Goal: Information Seeking & Learning: Learn about a topic

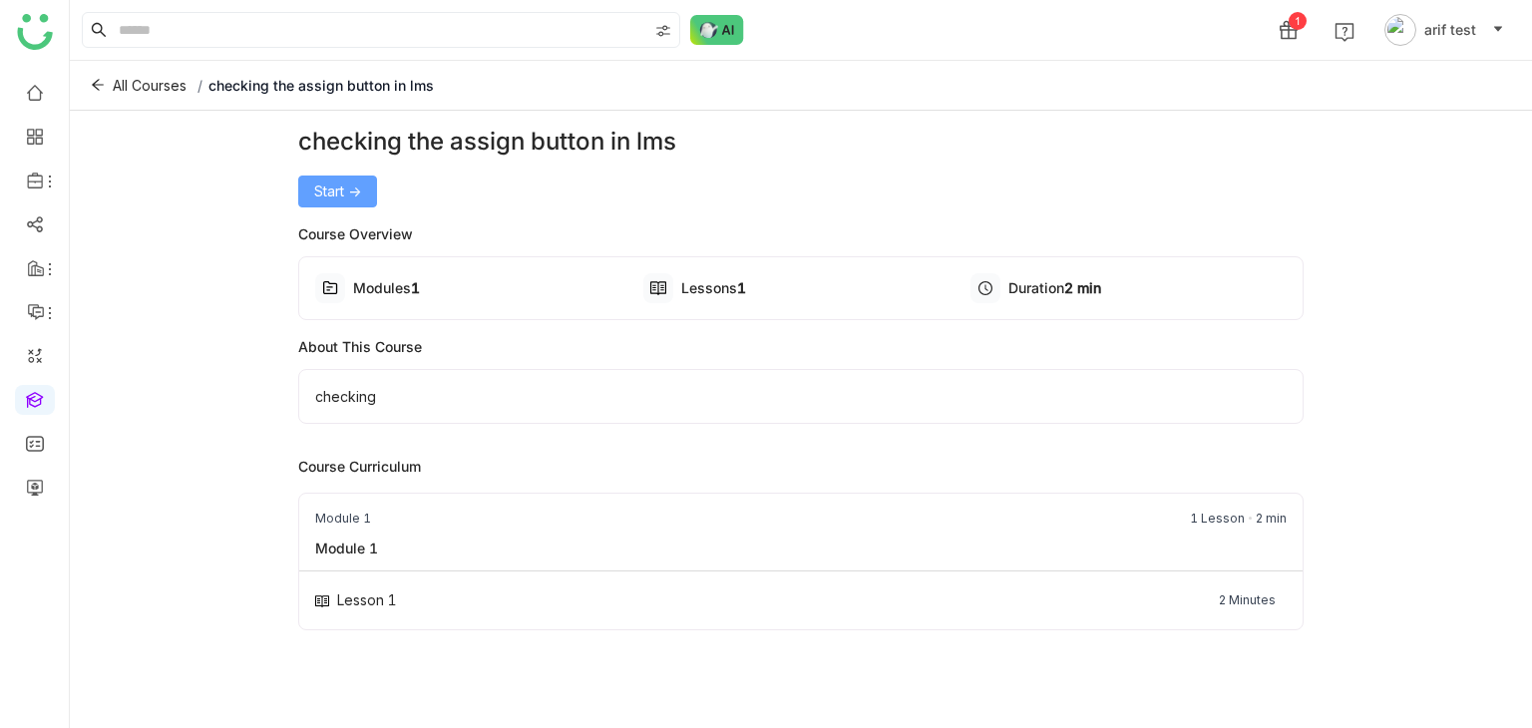
click at [323, 186] on span "Start ->" at bounding box center [337, 192] width 47 height 22
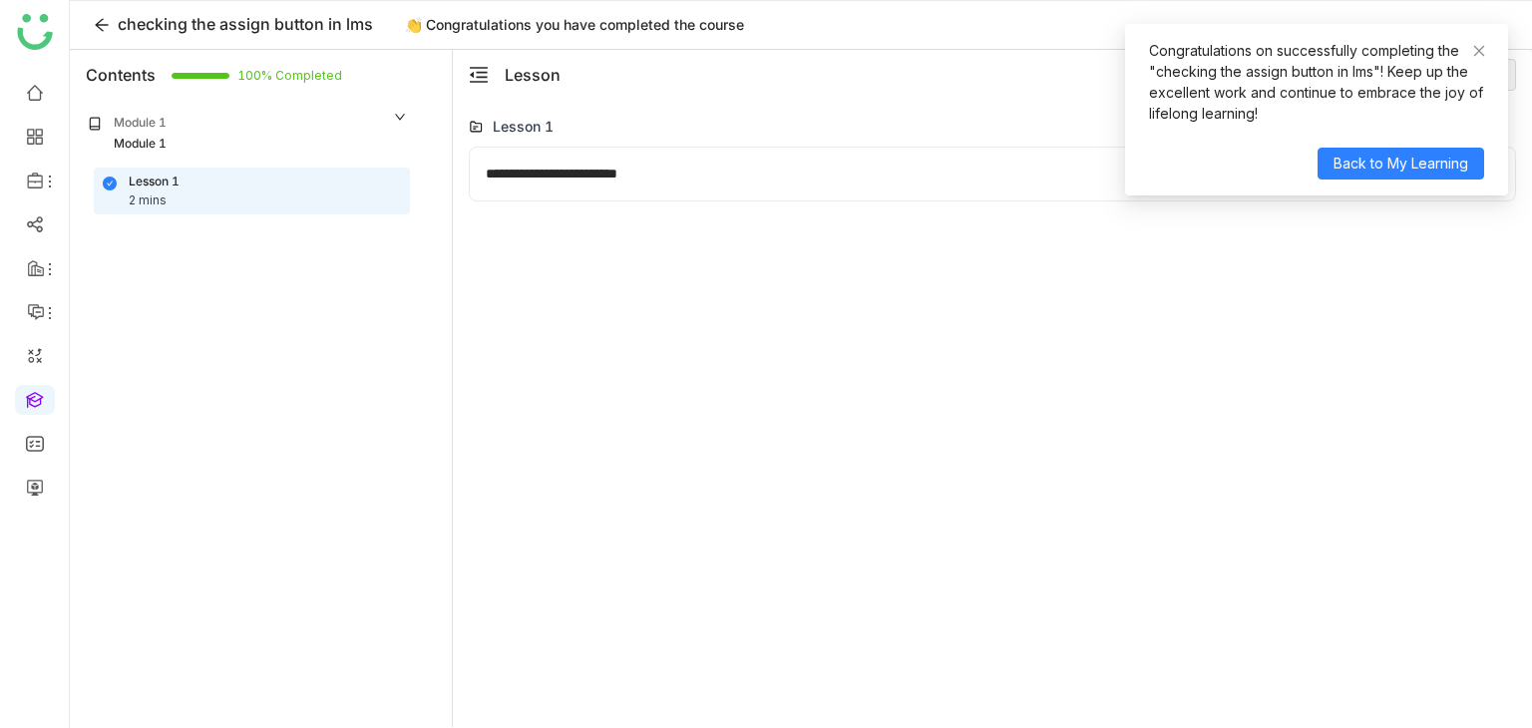
click at [323, 186] on div "Lesson 1 2 mins" at bounding box center [252, 192] width 298 height 38
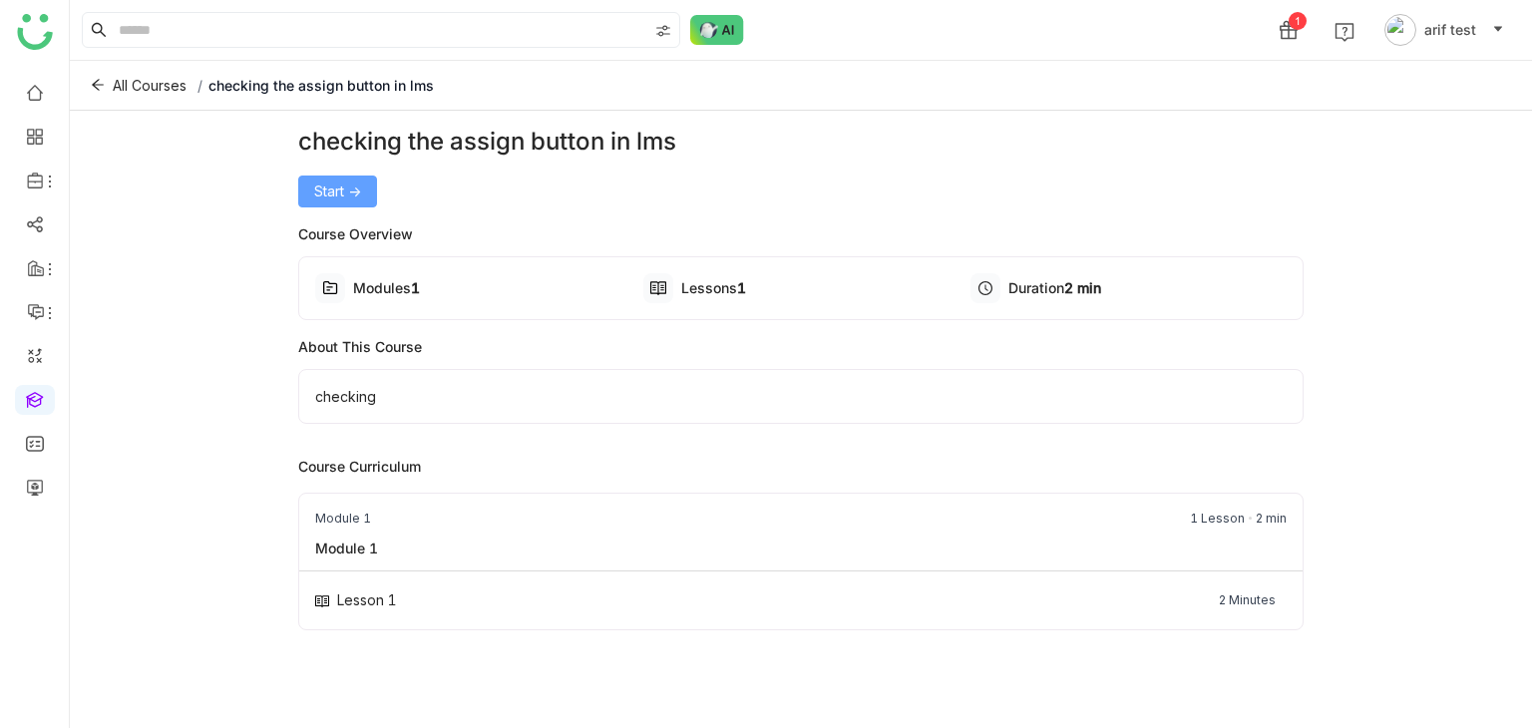
click at [345, 187] on span "Start ->" at bounding box center [337, 192] width 47 height 22
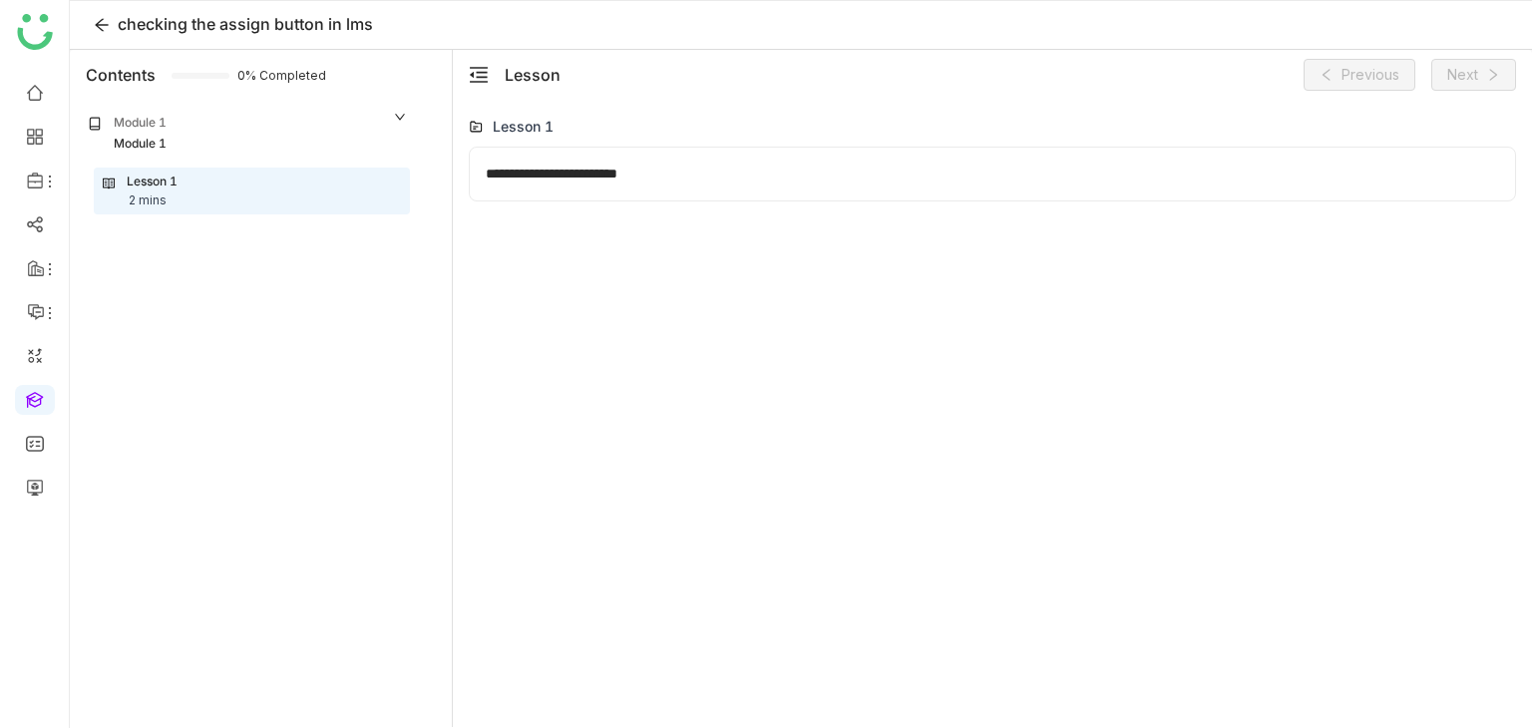
click at [385, 196] on div "Lesson 1 2 mins" at bounding box center [252, 192] width 298 height 38
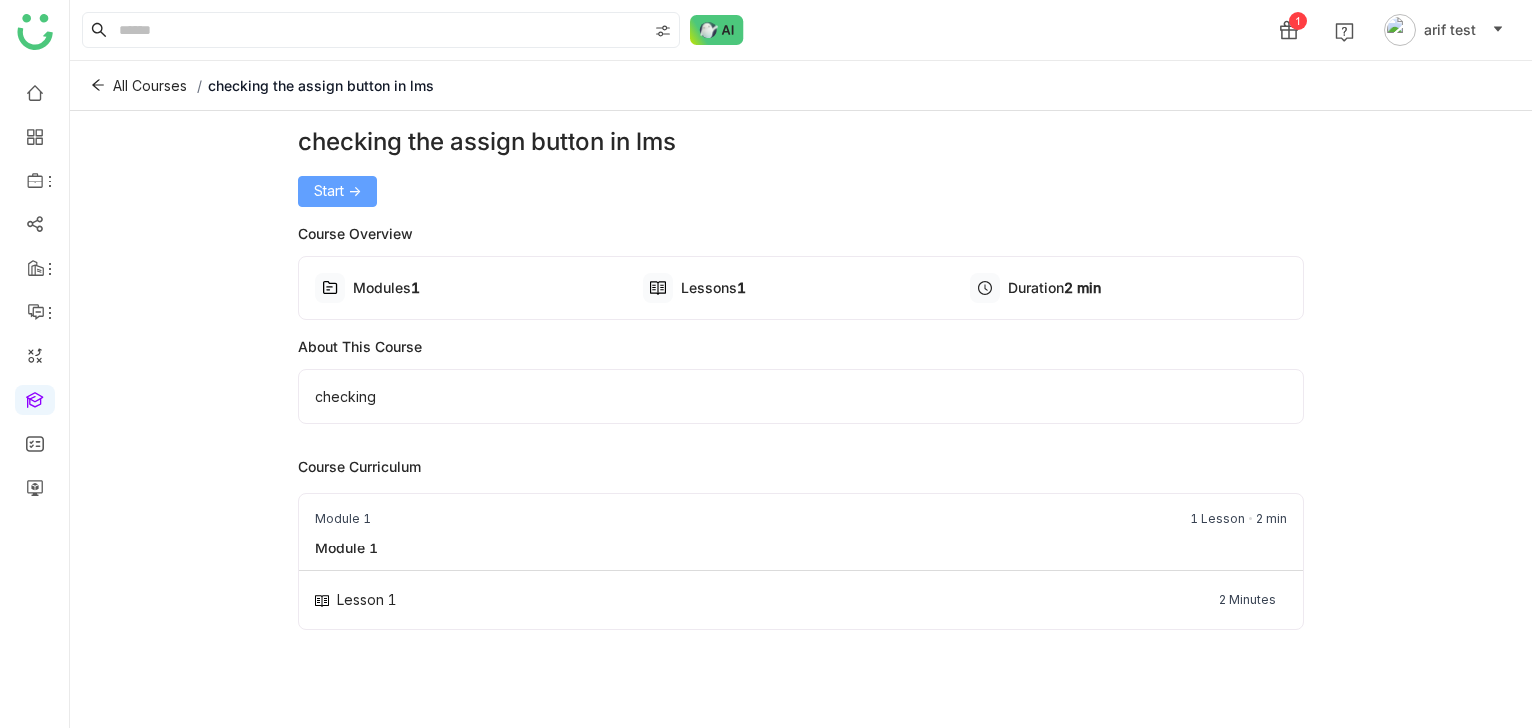
click at [343, 181] on span "Start ->" at bounding box center [337, 192] width 47 height 22
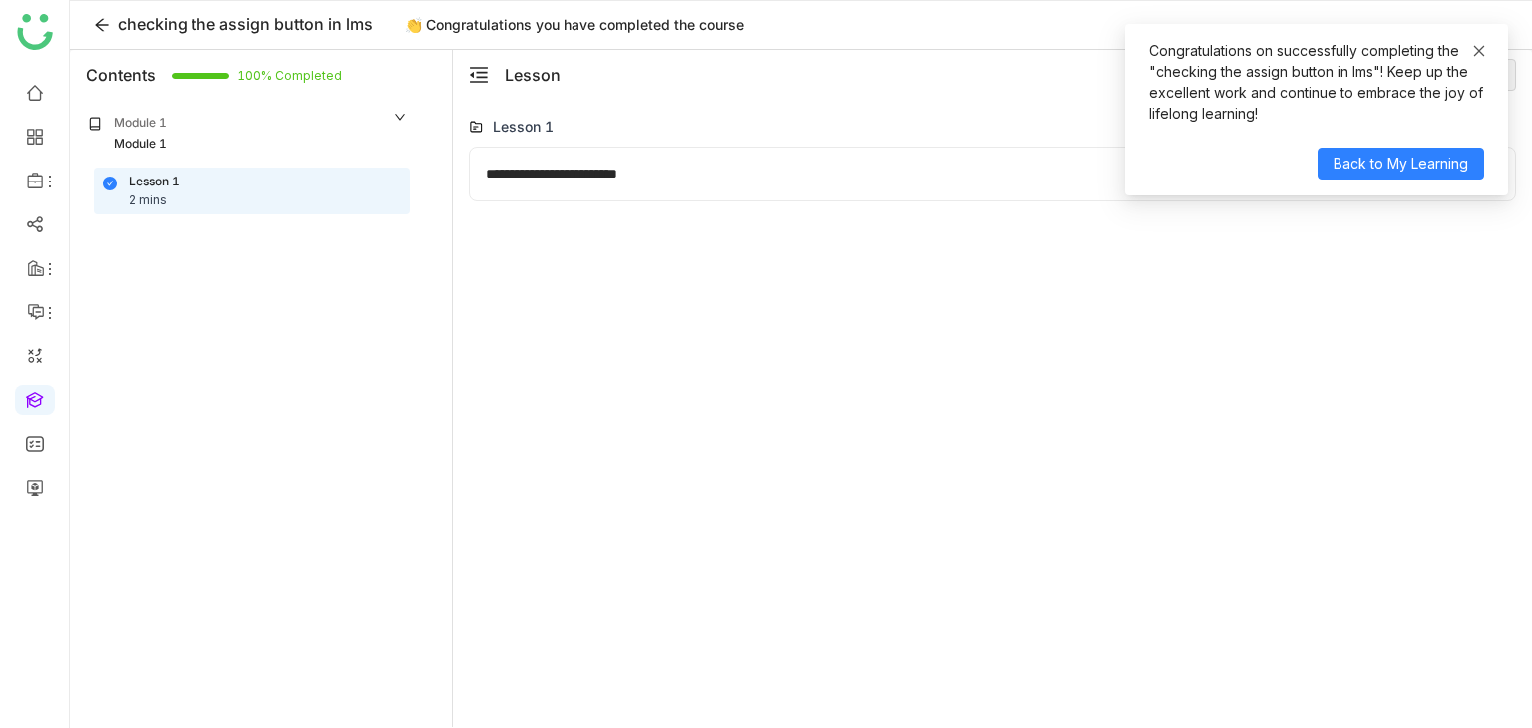
click at [1472, 48] on icon at bounding box center [1479, 51] width 14 height 14
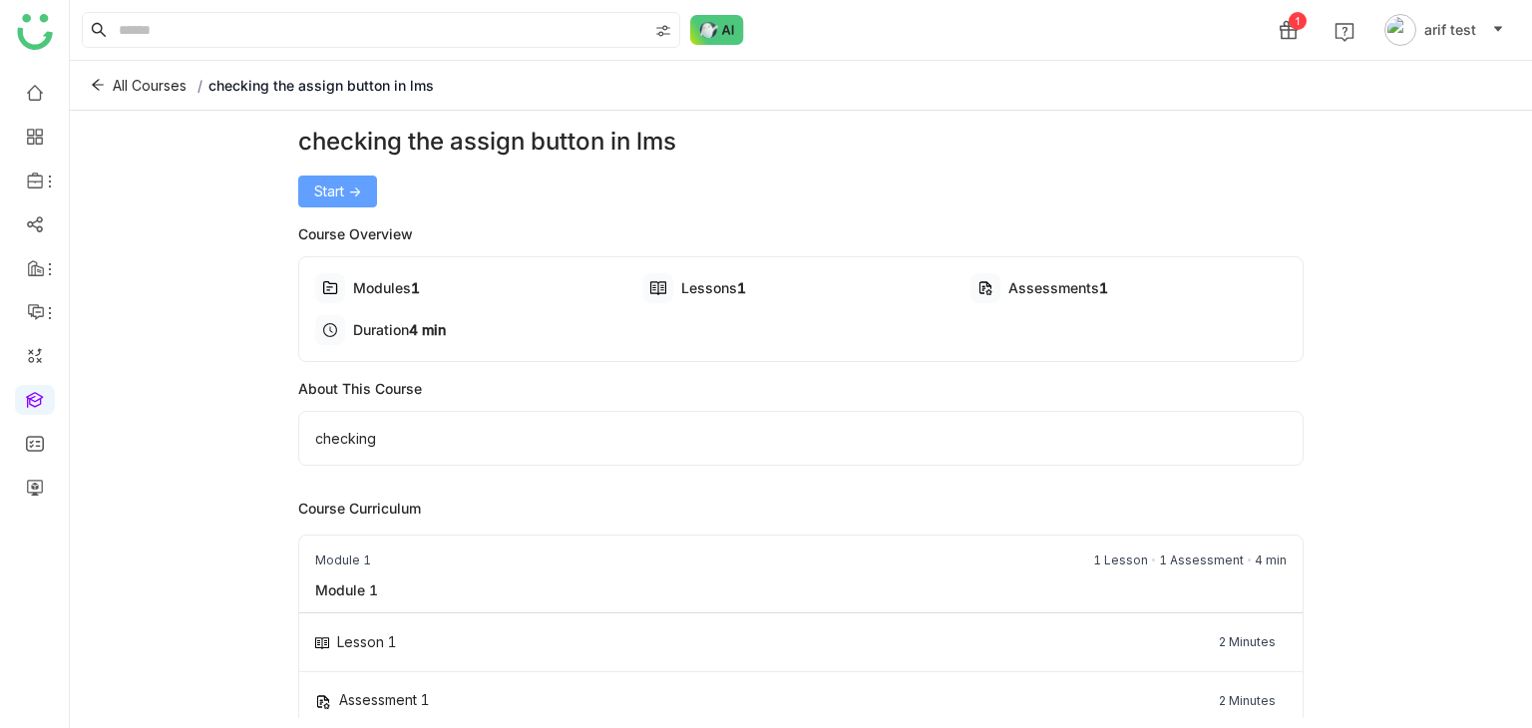
click at [345, 203] on button "Start ->" at bounding box center [337, 192] width 79 height 32
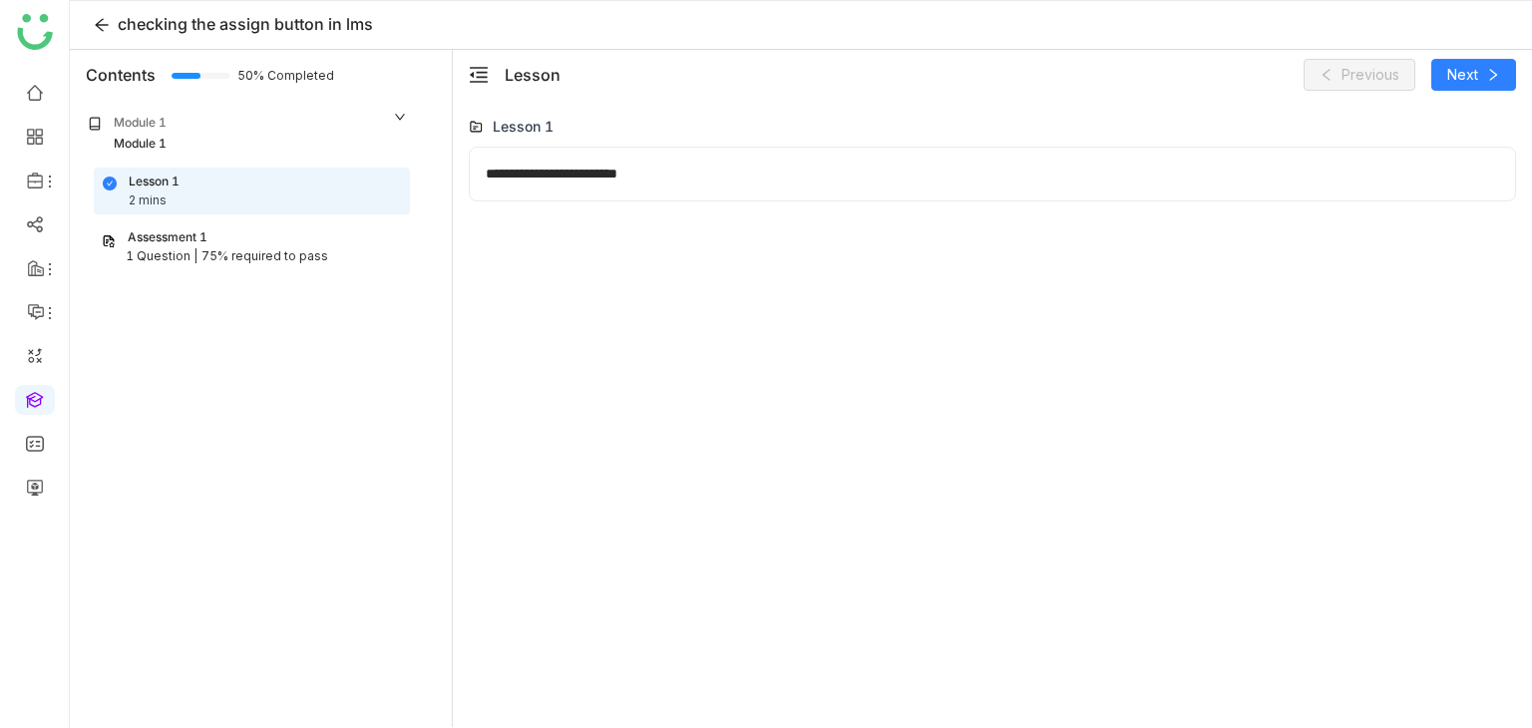
click at [214, 248] on div "75% required to pass" at bounding box center [264, 256] width 127 height 19
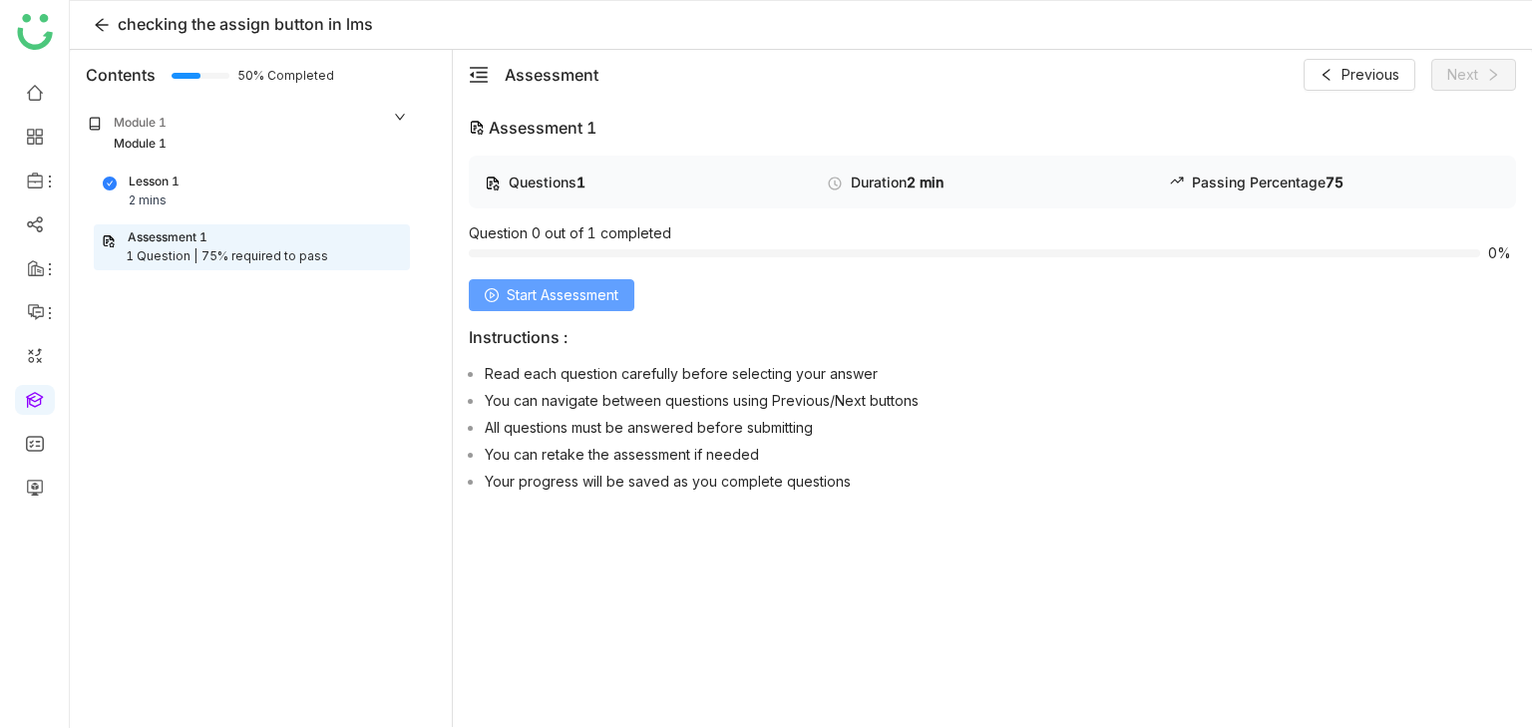
click at [573, 280] on button "Start Assessment" at bounding box center [552, 295] width 166 height 32
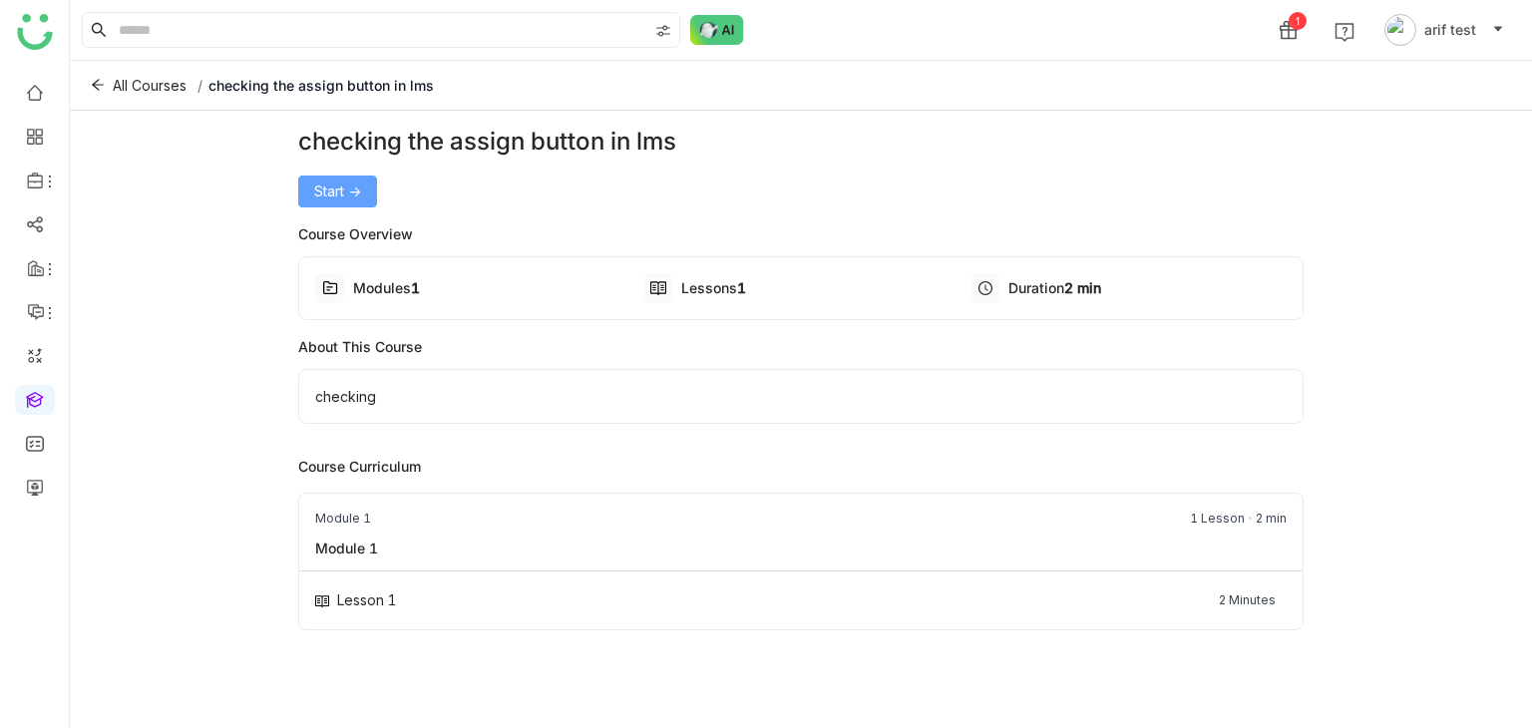
click at [361, 194] on span "Start ->" at bounding box center [337, 192] width 47 height 22
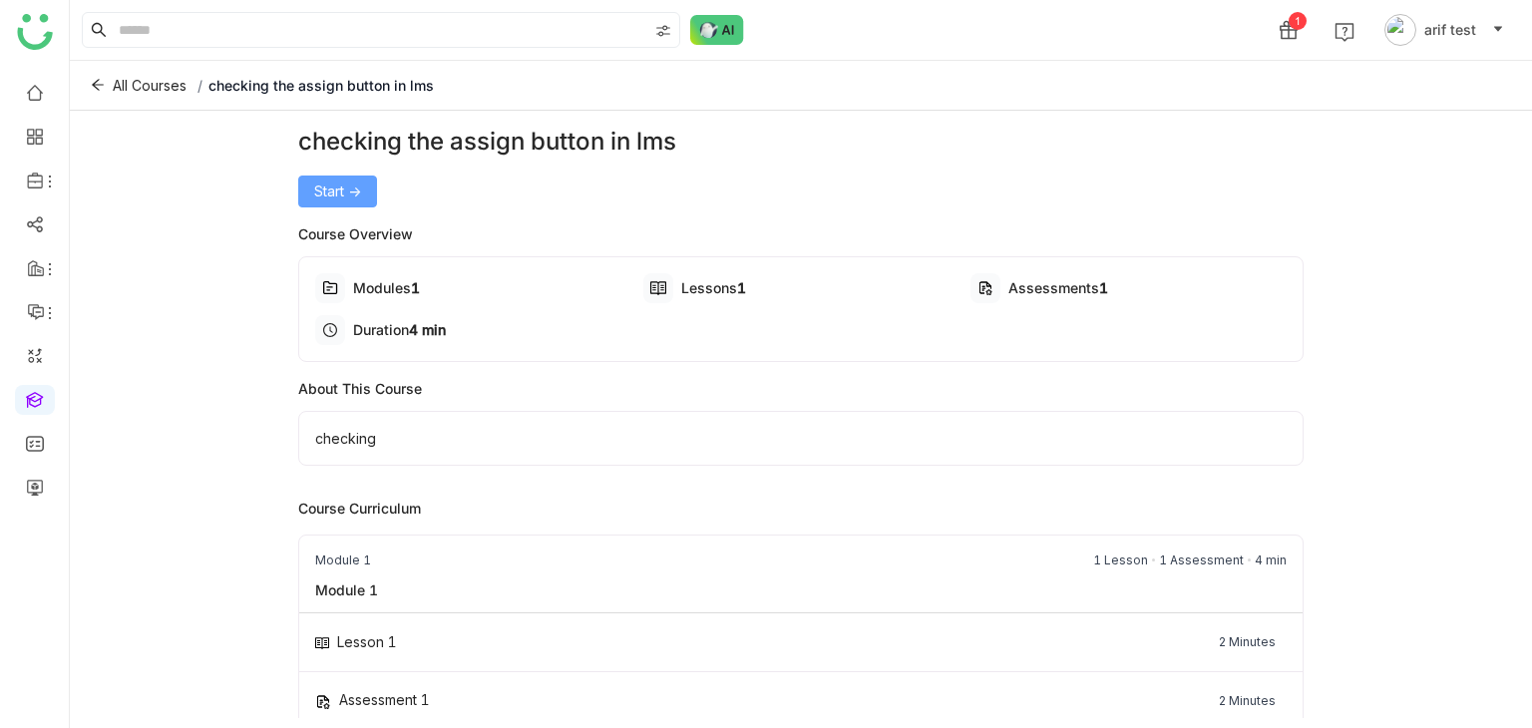
click at [321, 195] on span "Start ->" at bounding box center [337, 192] width 47 height 22
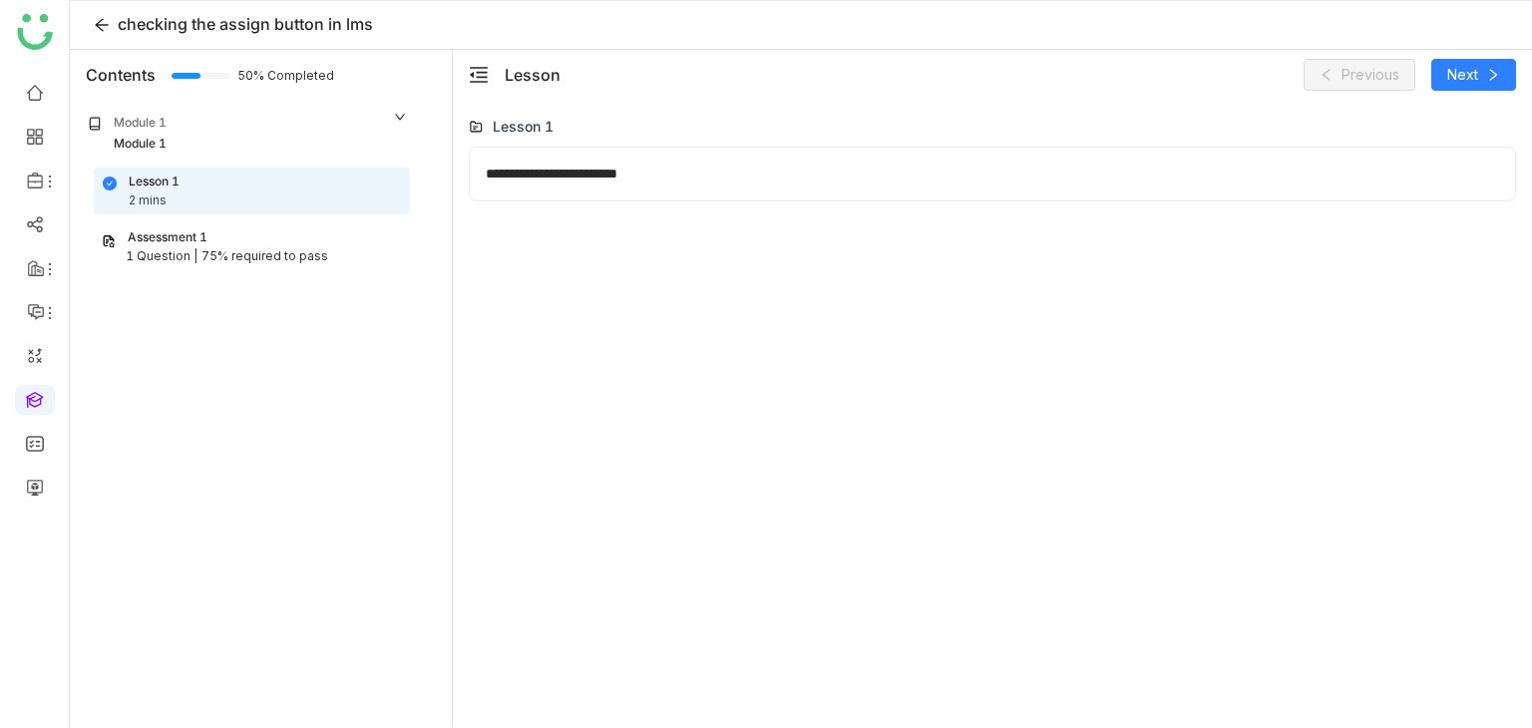
click at [275, 248] on div "75% required to pass" at bounding box center [264, 256] width 127 height 19
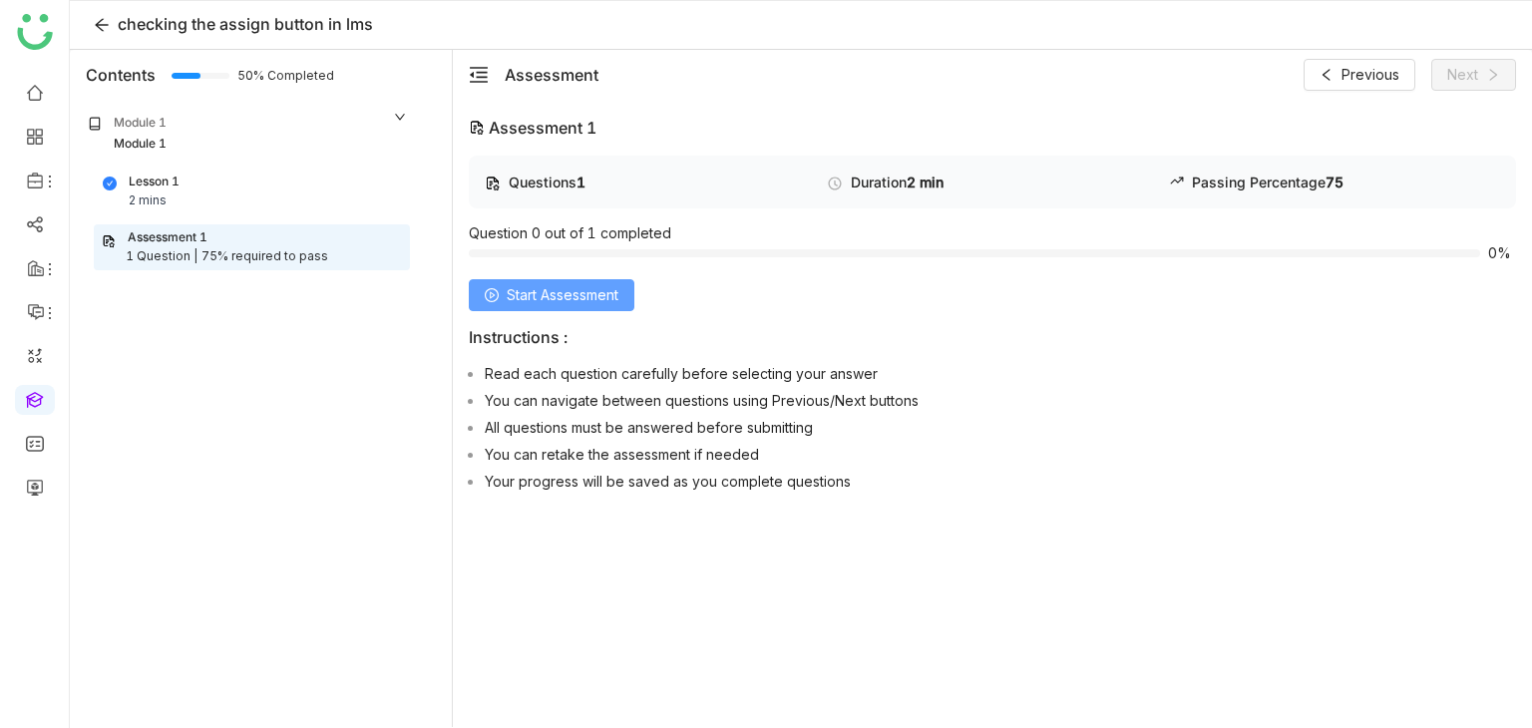
click at [612, 296] on span "Start Assessment" at bounding box center [563, 295] width 112 height 22
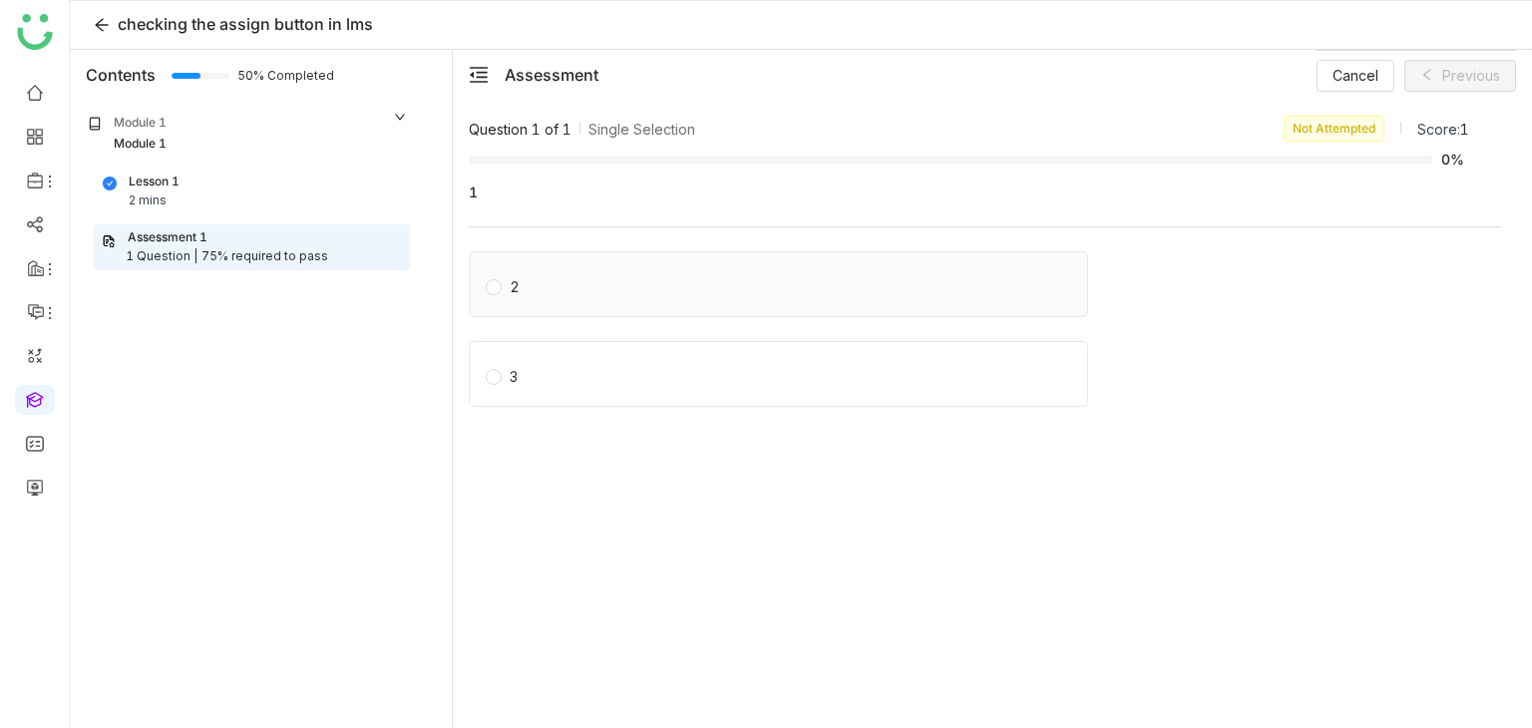
click at [755, 297] on div "2" at bounding box center [778, 284] width 619 height 66
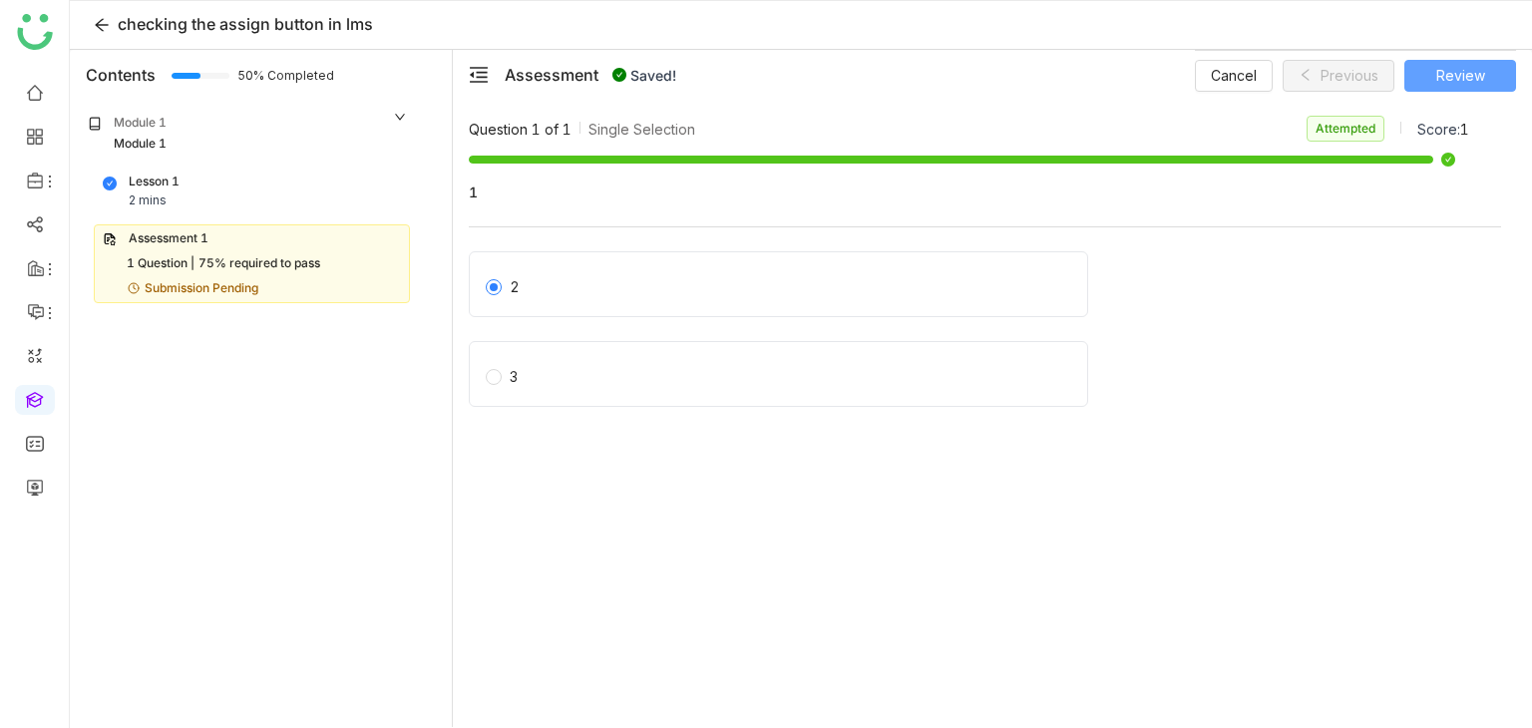
click at [1494, 80] on button "Review" at bounding box center [1460, 76] width 112 height 32
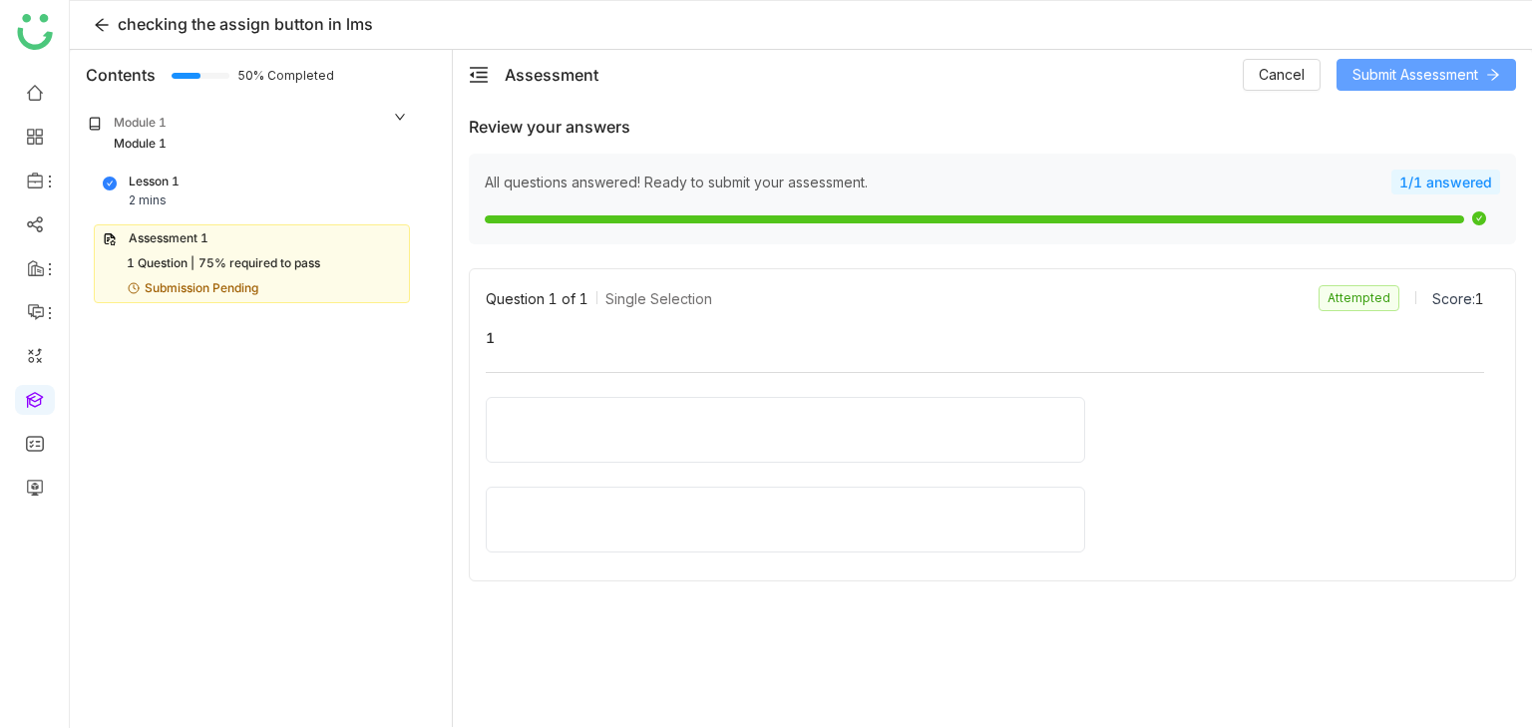
click at [1455, 78] on span "Submit Assessment" at bounding box center [1416, 75] width 126 height 22
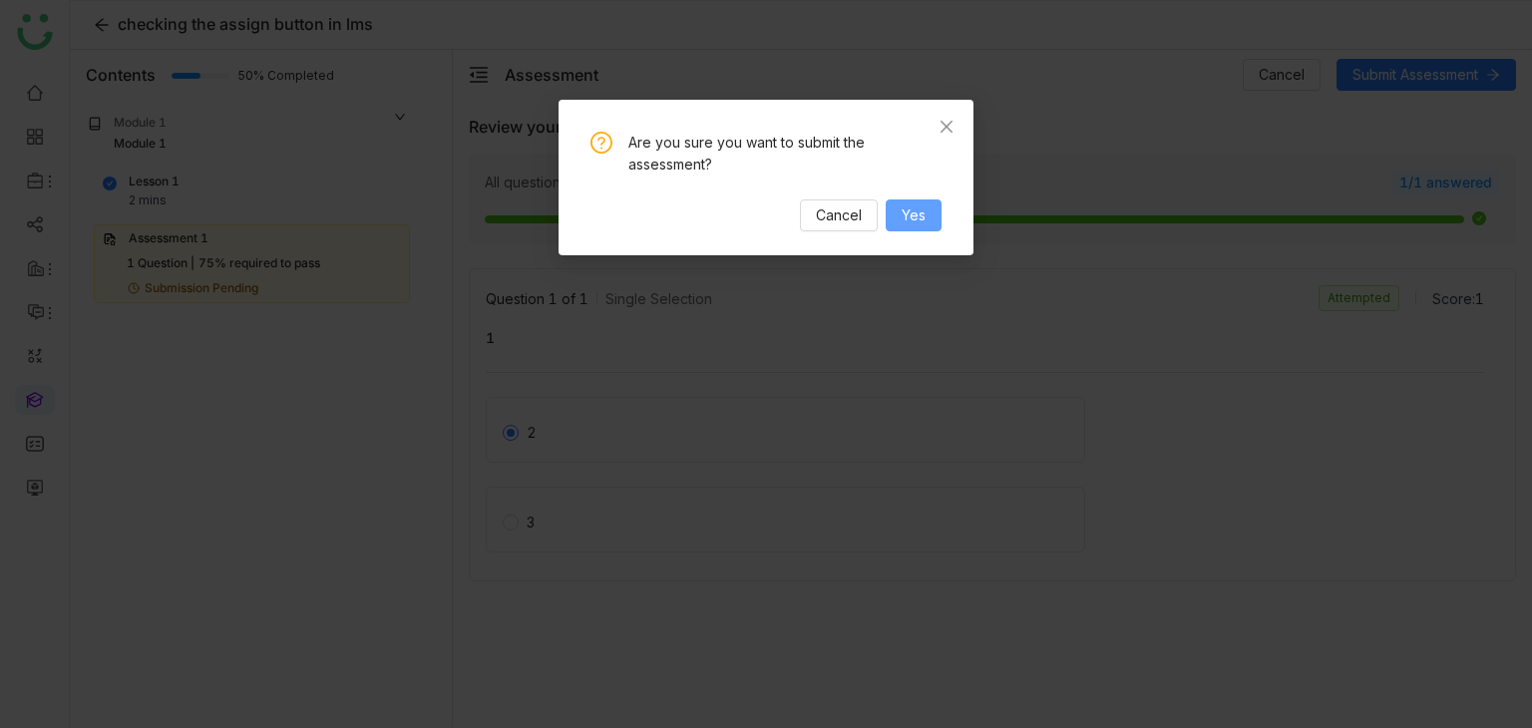
click at [910, 212] on span "Yes" at bounding box center [914, 215] width 24 height 22
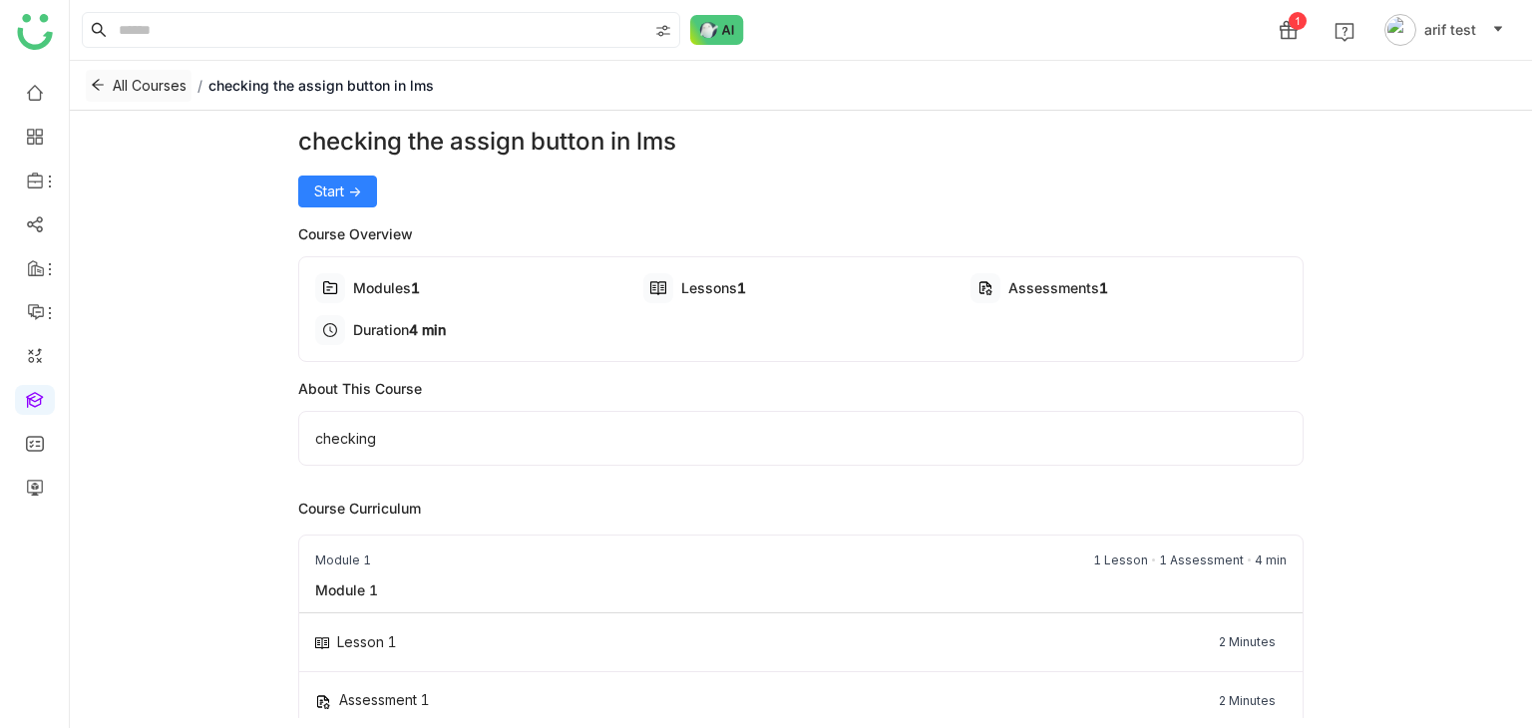
click at [92, 78] on icon at bounding box center [98, 85] width 14 height 14
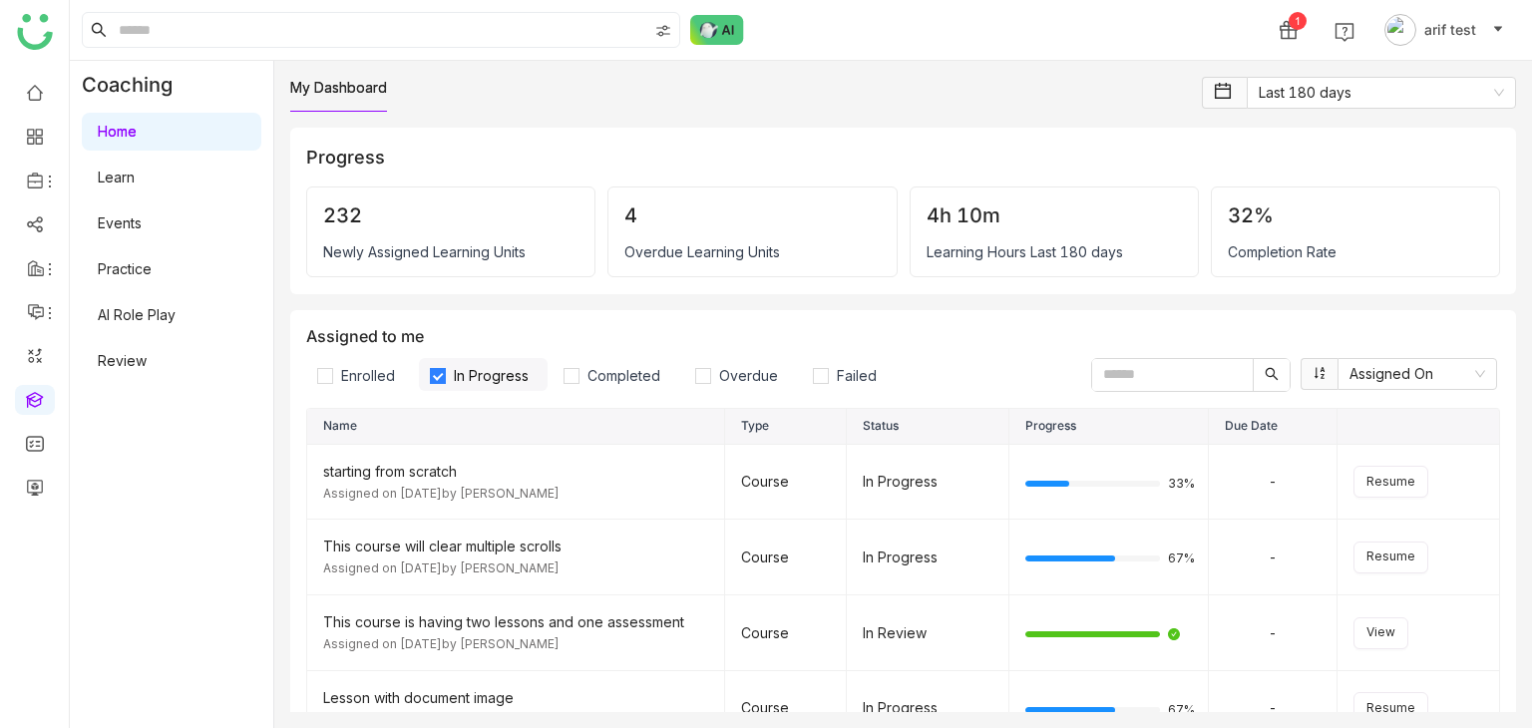
click at [137, 123] on link "Home" at bounding box center [117, 131] width 39 height 17
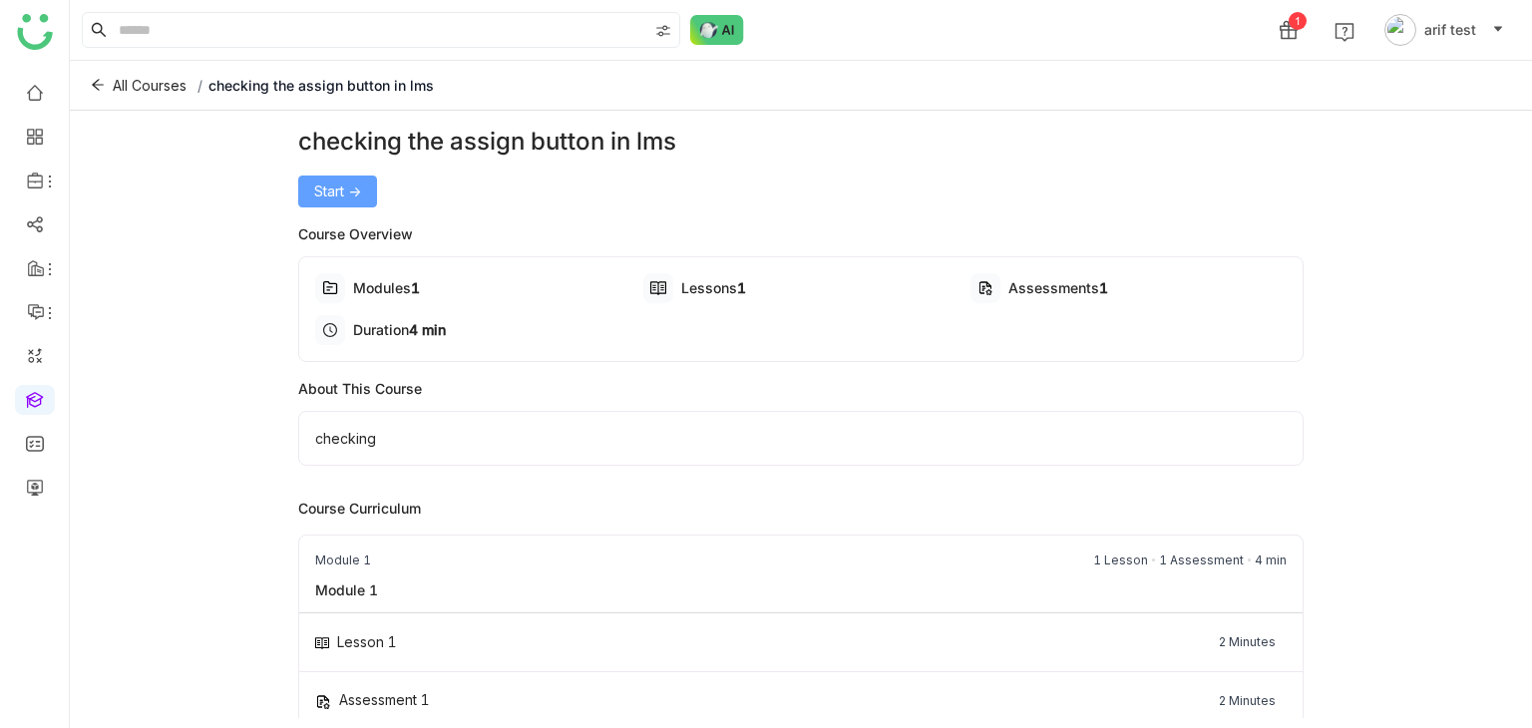
click at [327, 189] on span "Start ->" at bounding box center [337, 192] width 47 height 22
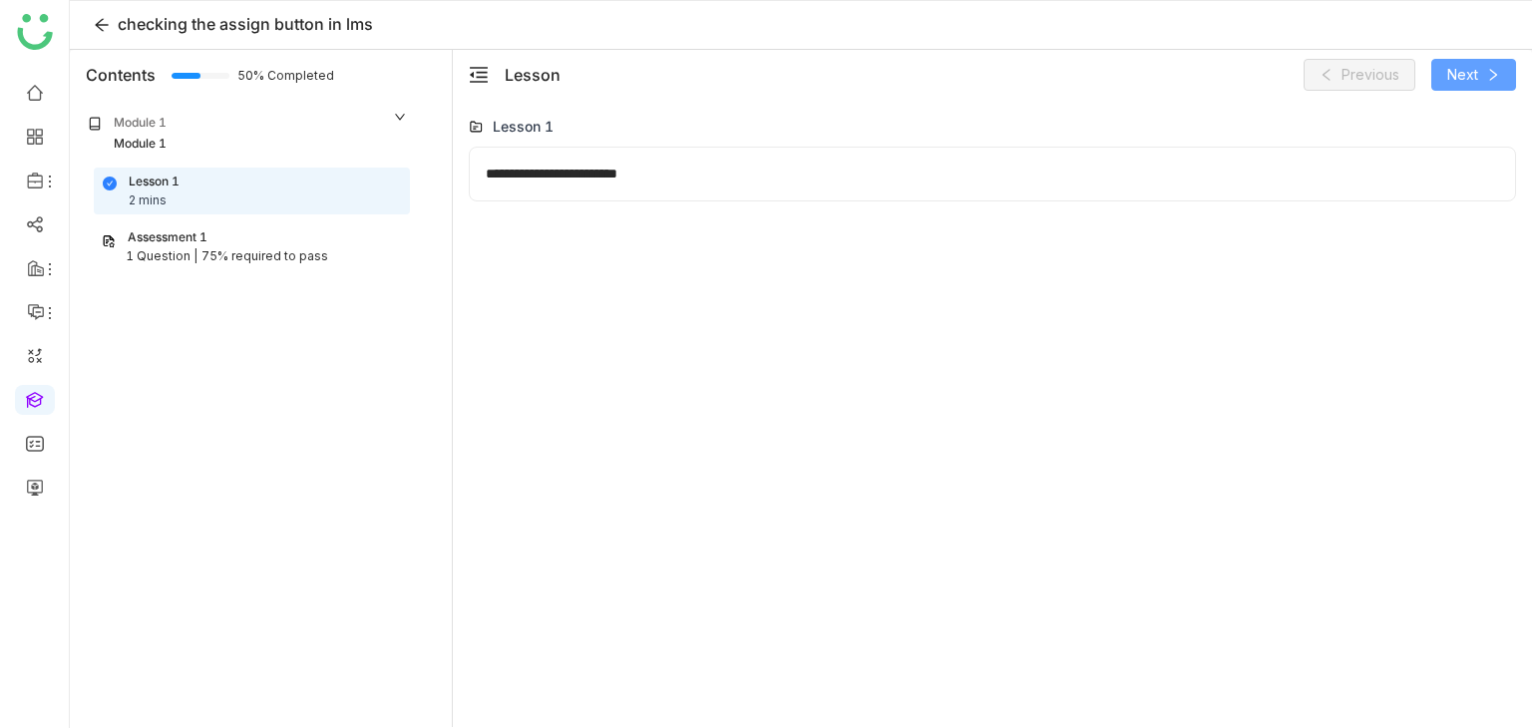
click at [1487, 77] on icon at bounding box center [1493, 75] width 14 height 14
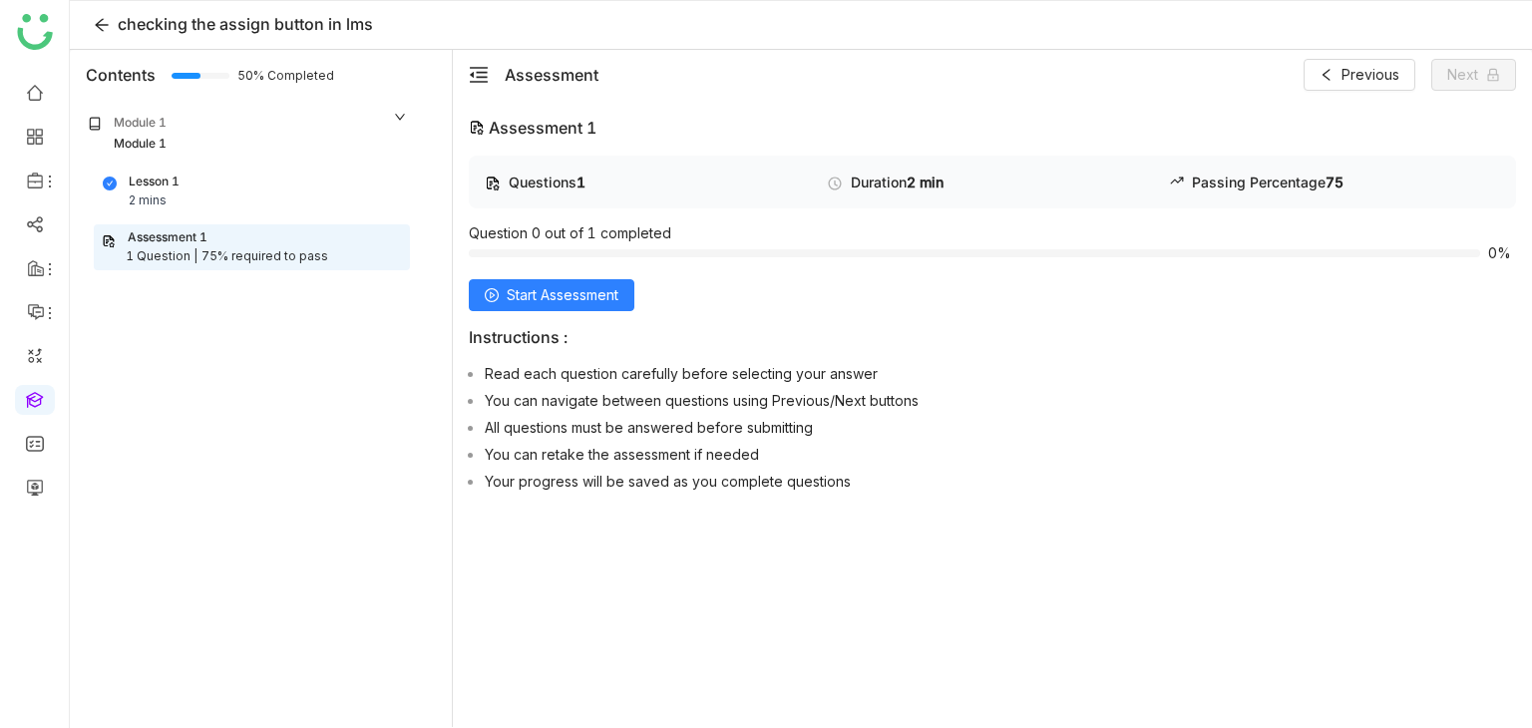
click at [640, 295] on div "Start Assessment" at bounding box center [992, 295] width 1047 height 32
click at [612, 295] on span "Start Assessment" at bounding box center [563, 295] width 112 height 22
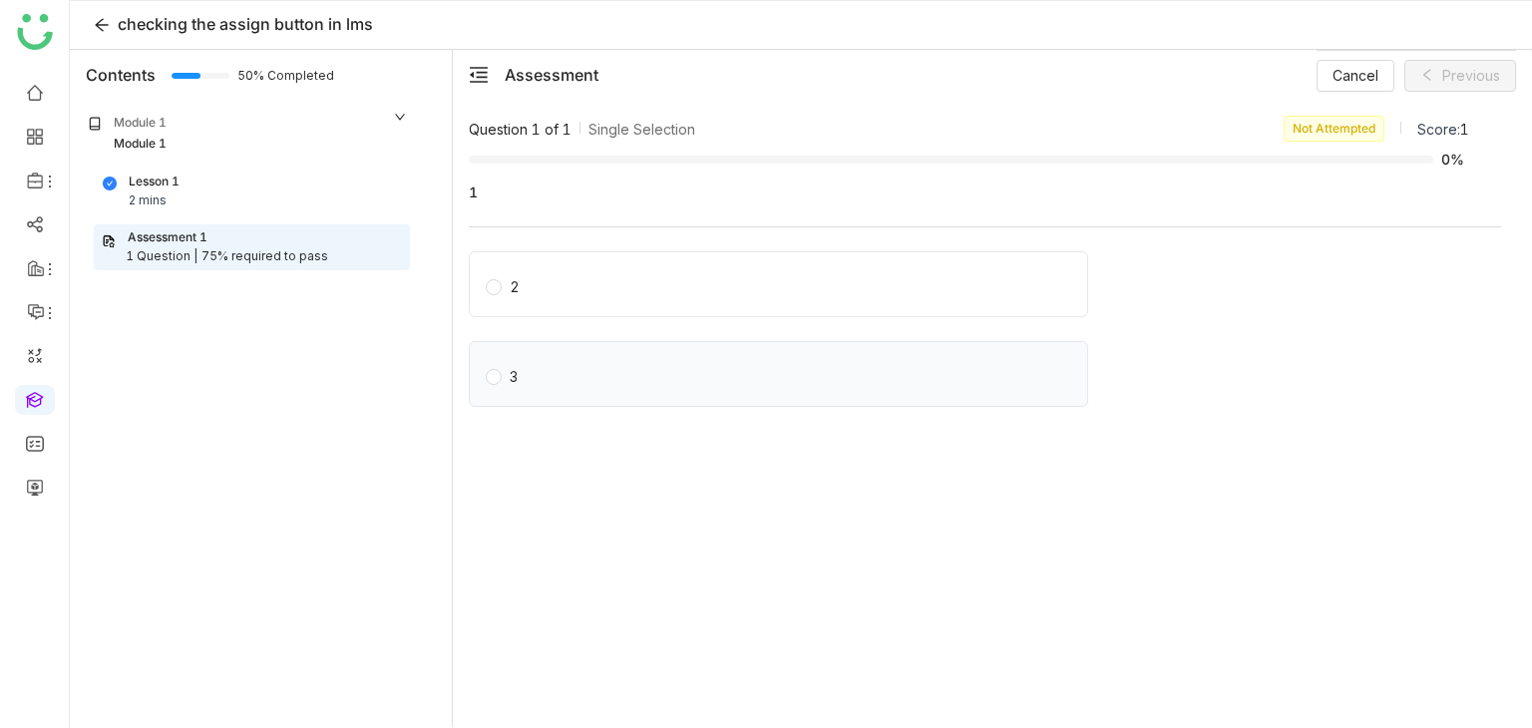
click at [531, 378] on label "3" at bounding box center [782, 374] width 593 height 28
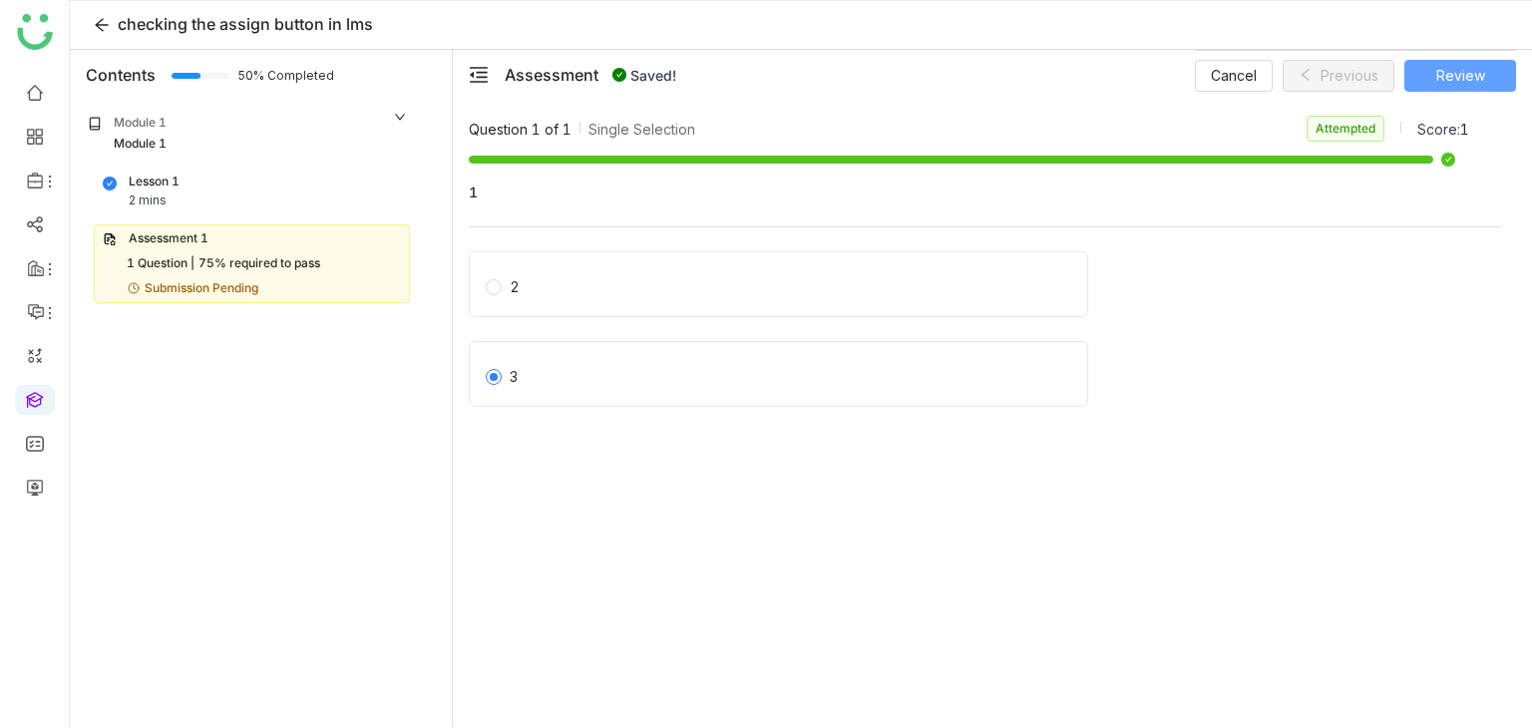
click at [1482, 66] on span "Review" at bounding box center [1460, 76] width 49 height 22
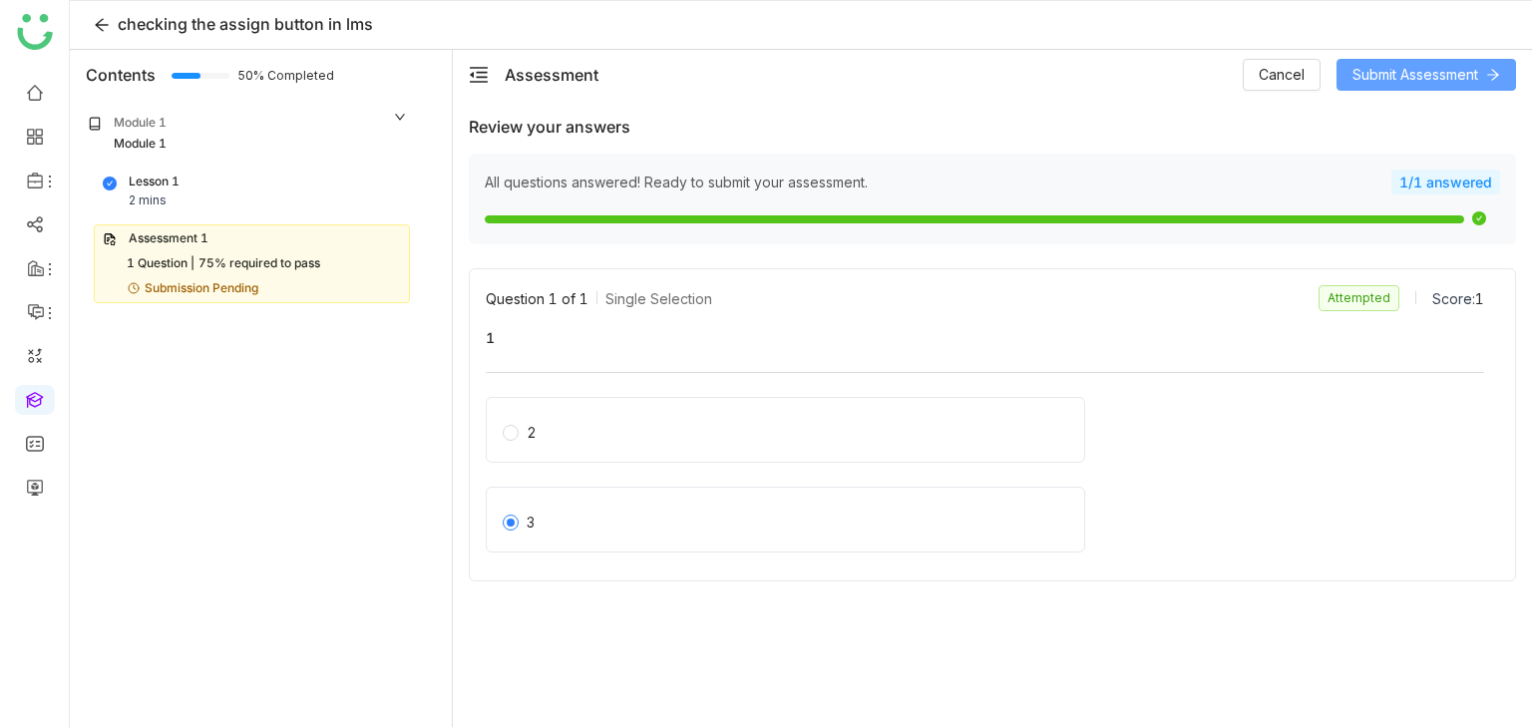
click at [1477, 73] on span "Submit Assessment" at bounding box center [1416, 75] width 126 height 22
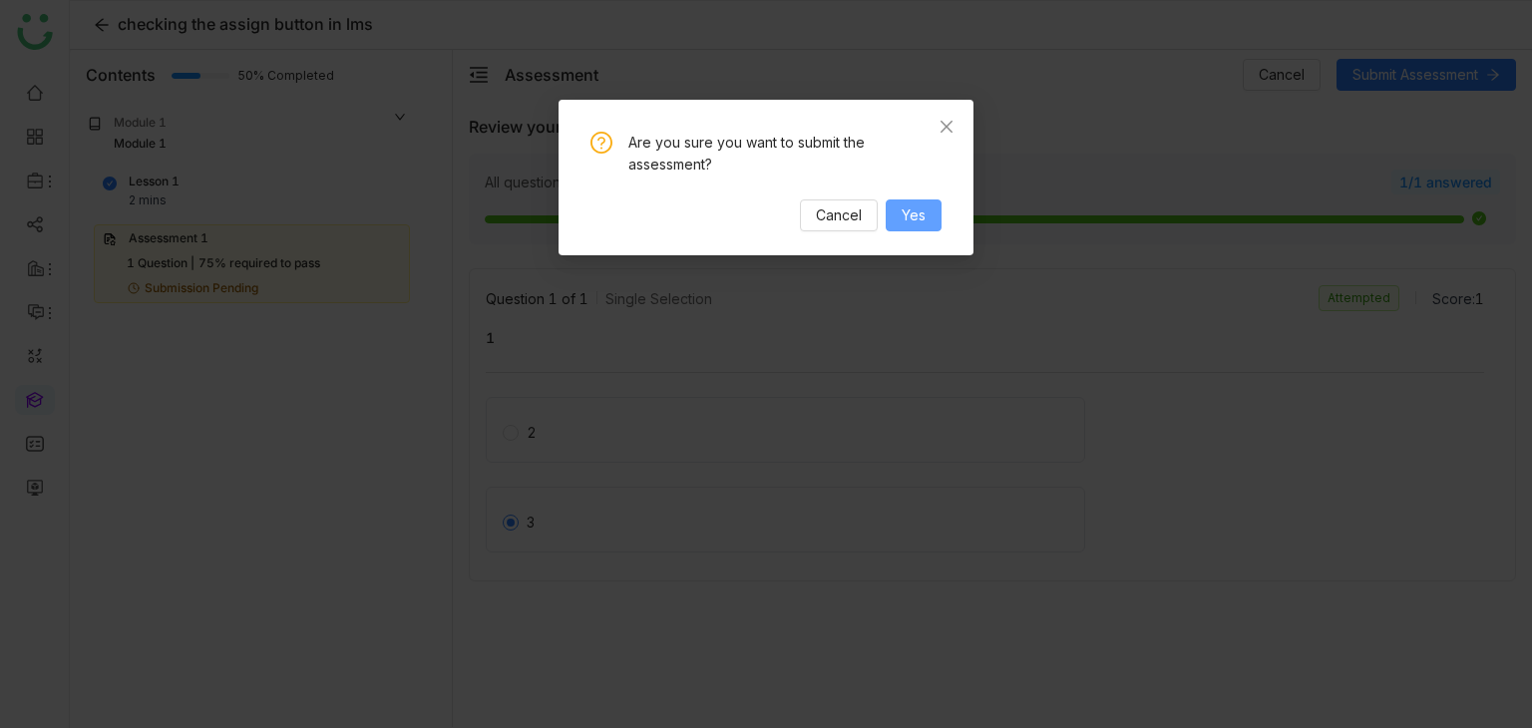
click at [899, 208] on button "Yes" at bounding box center [914, 215] width 56 height 32
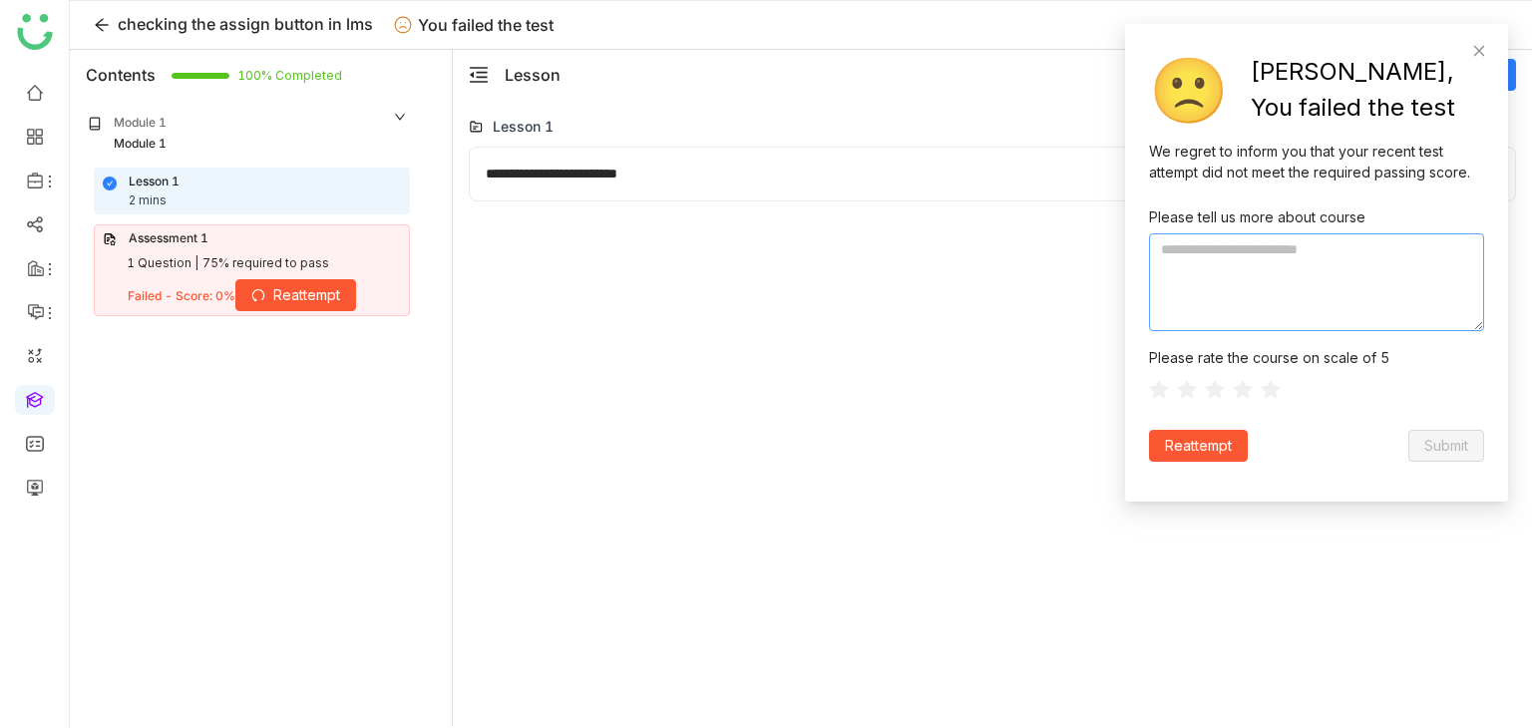
drag, startPoint x: 1216, startPoint y: 240, endPoint x: 1206, endPoint y: 232, distance: 12.8
click at [1206, 233] on textarea at bounding box center [1316, 282] width 335 height 98
type textarea "**********"
click at [1273, 384] on icon at bounding box center [1271, 390] width 21 height 20
click at [1476, 447] on button "Submit" at bounding box center [1446, 446] width 76 height 32
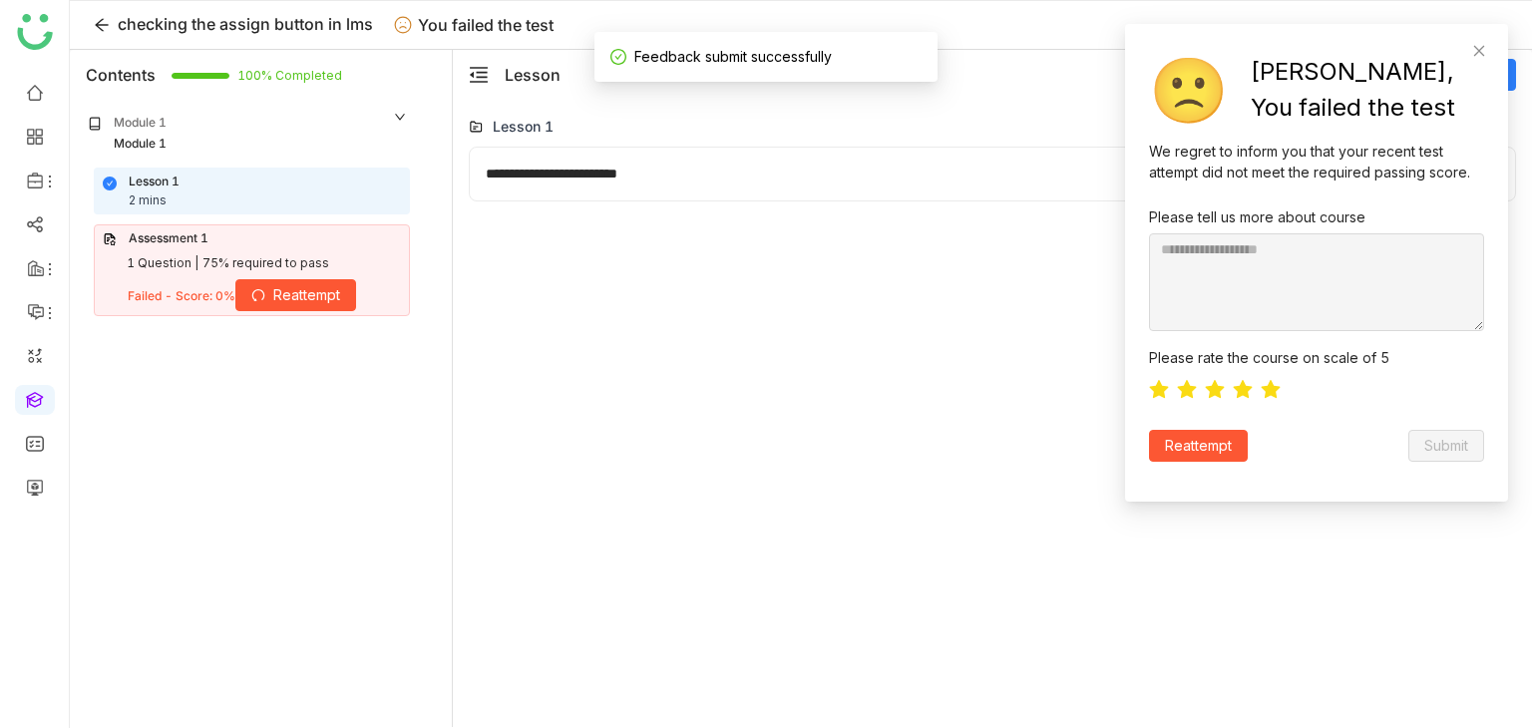
click at [1209, 448] on span "Reattempt" at bounding box center [1198, 446] width 67 height 22
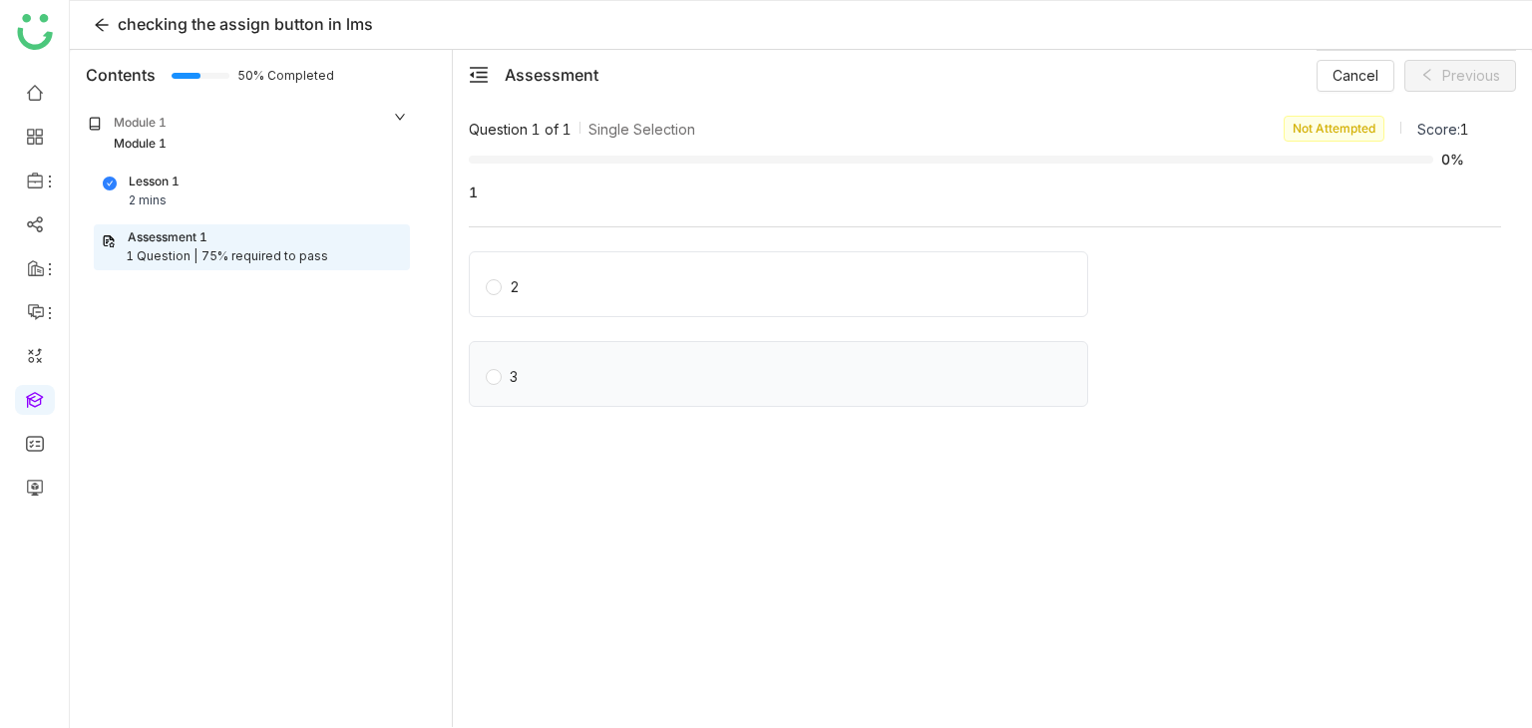
click at [550, 371] on label "3" at bounding box center [782, 374] width 593 height 28
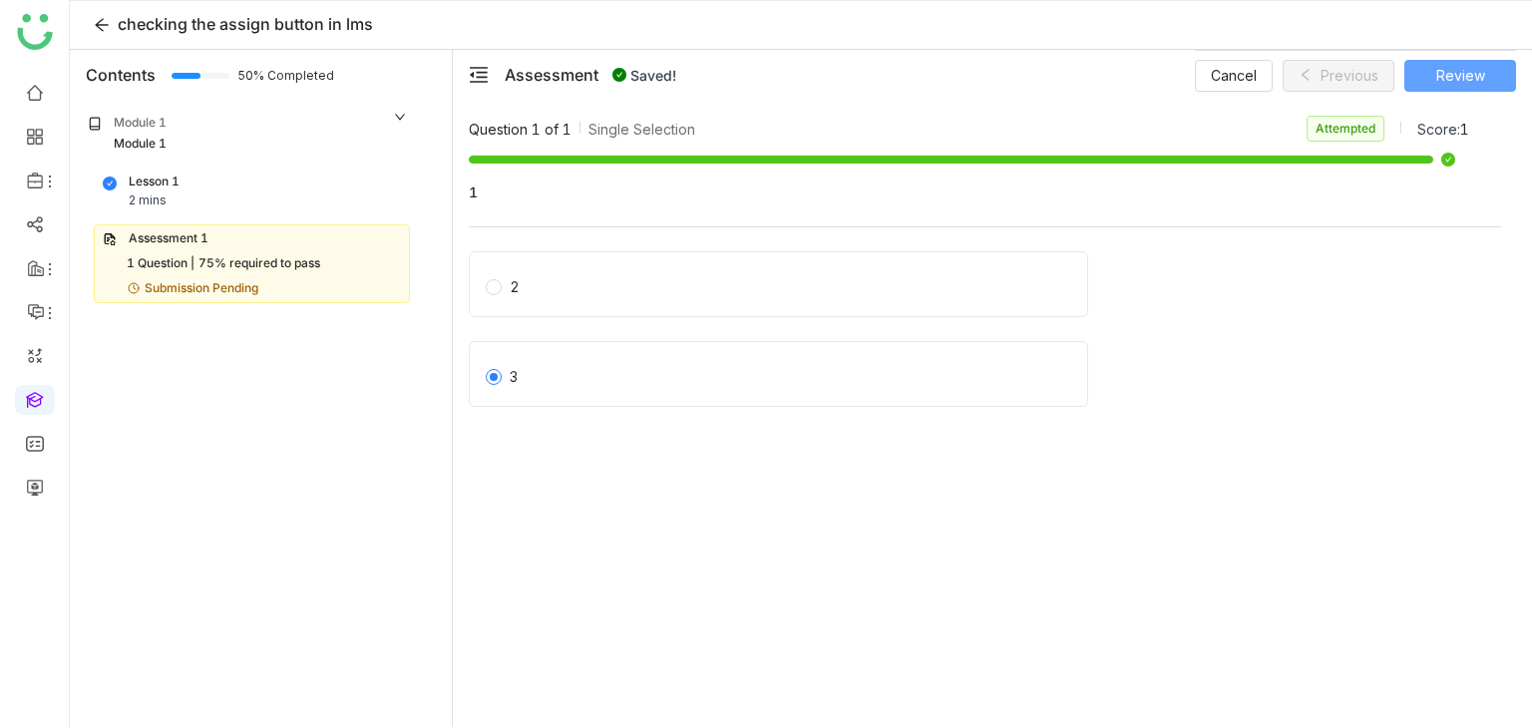
click at [1470, 73] on span "Review" at bounding box center [1460, 76] width 49 height 22
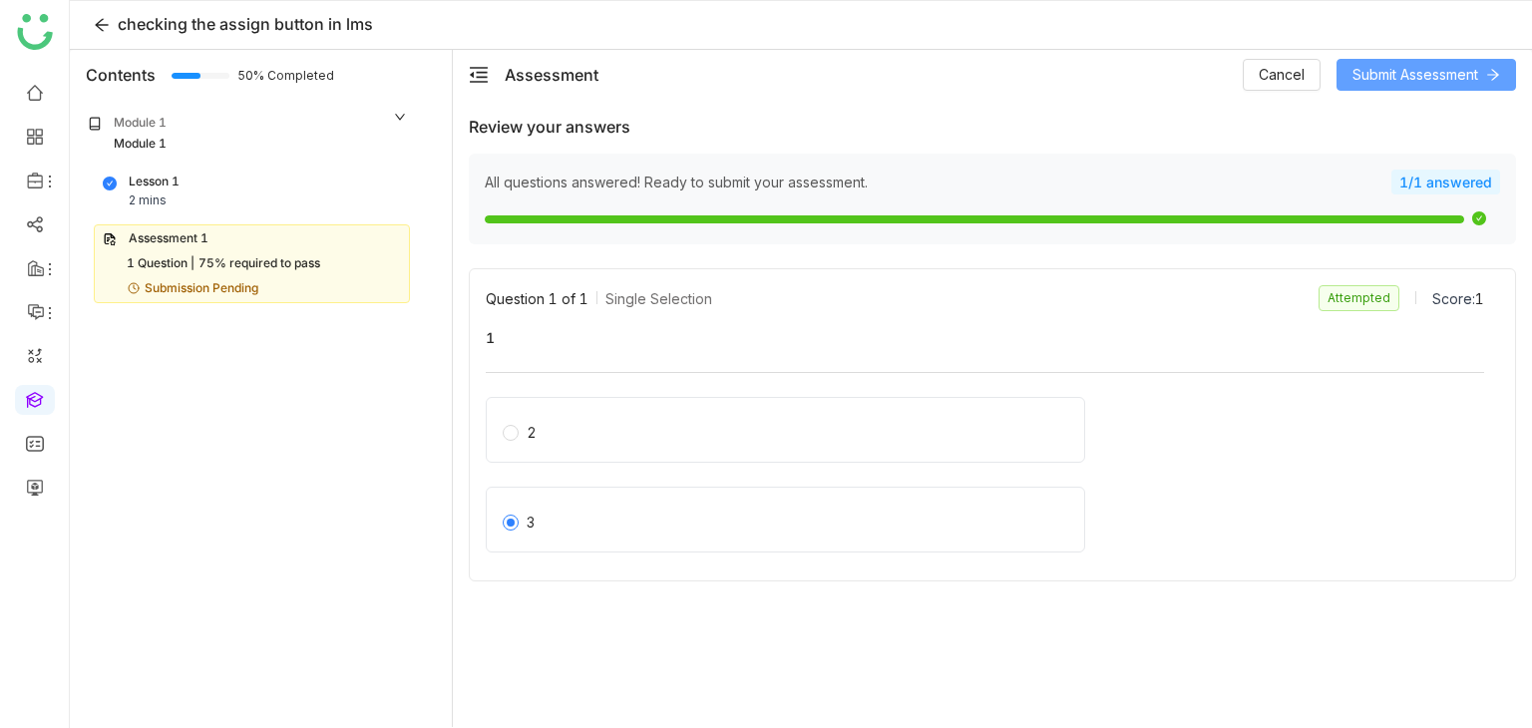
click at [1448, 75] on span "Submit Assessment" at bounding box center [1416, 75] width 126 height 22
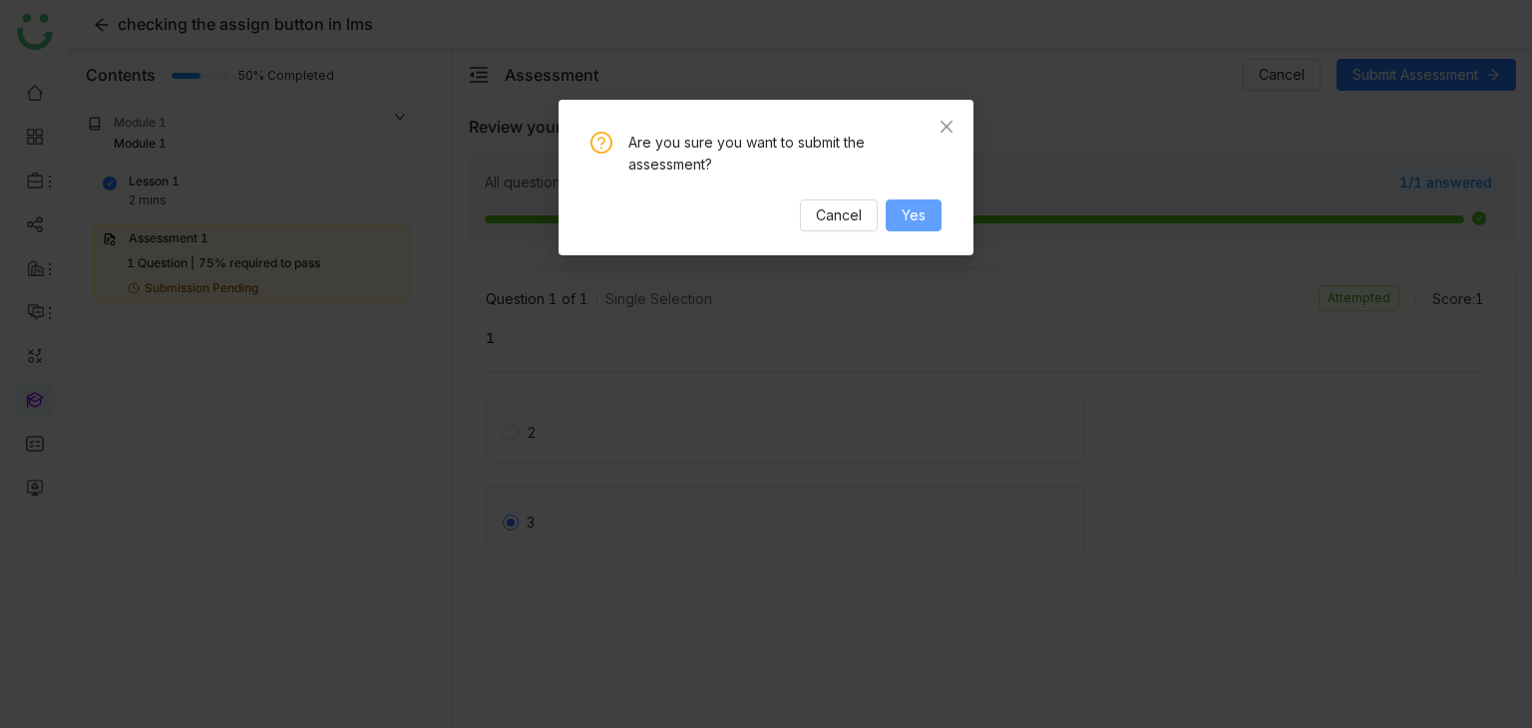
click at [908, 208] on span "Yes" at bounding box center [914, 215] width 24 height 22
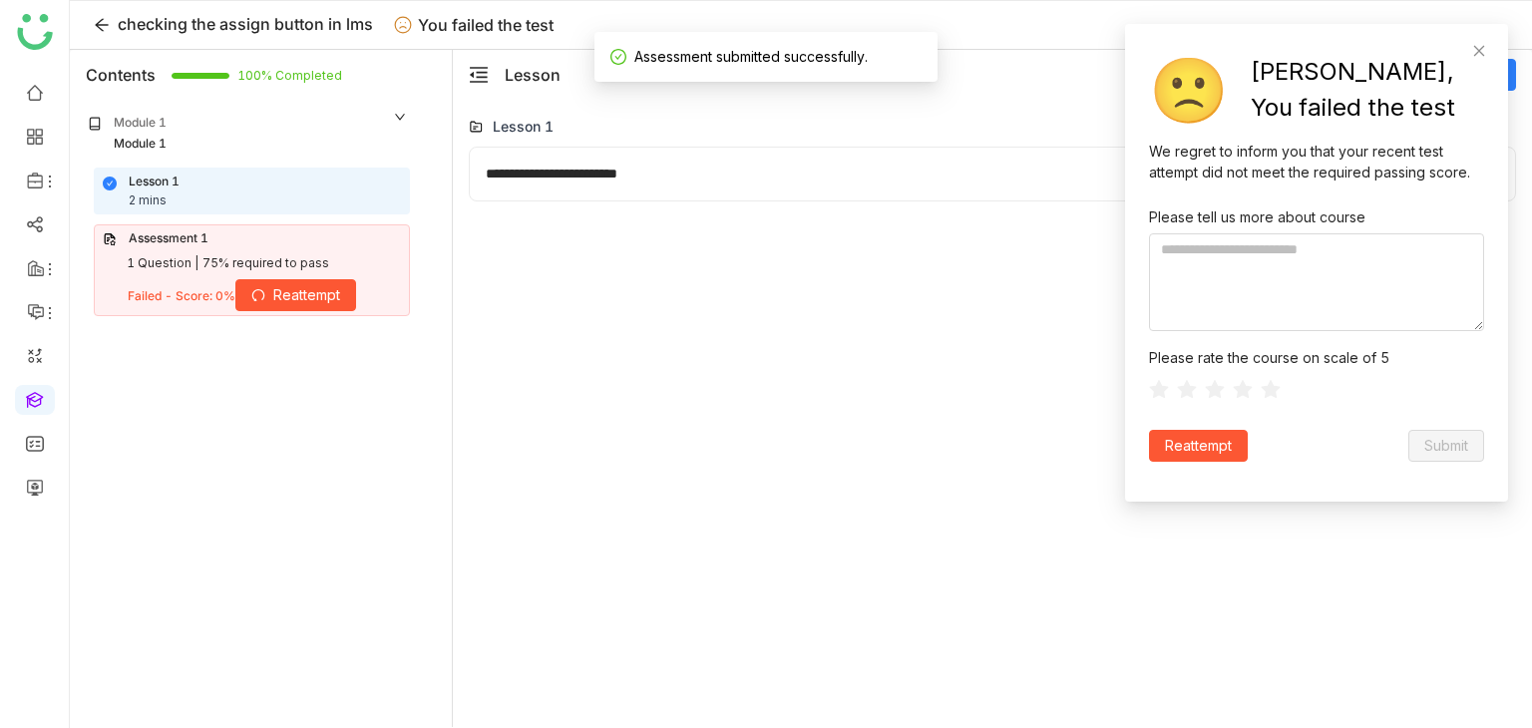
click at [334, 305] on button "Reattempt" at bounding box center [295, 295] width 121 height 32
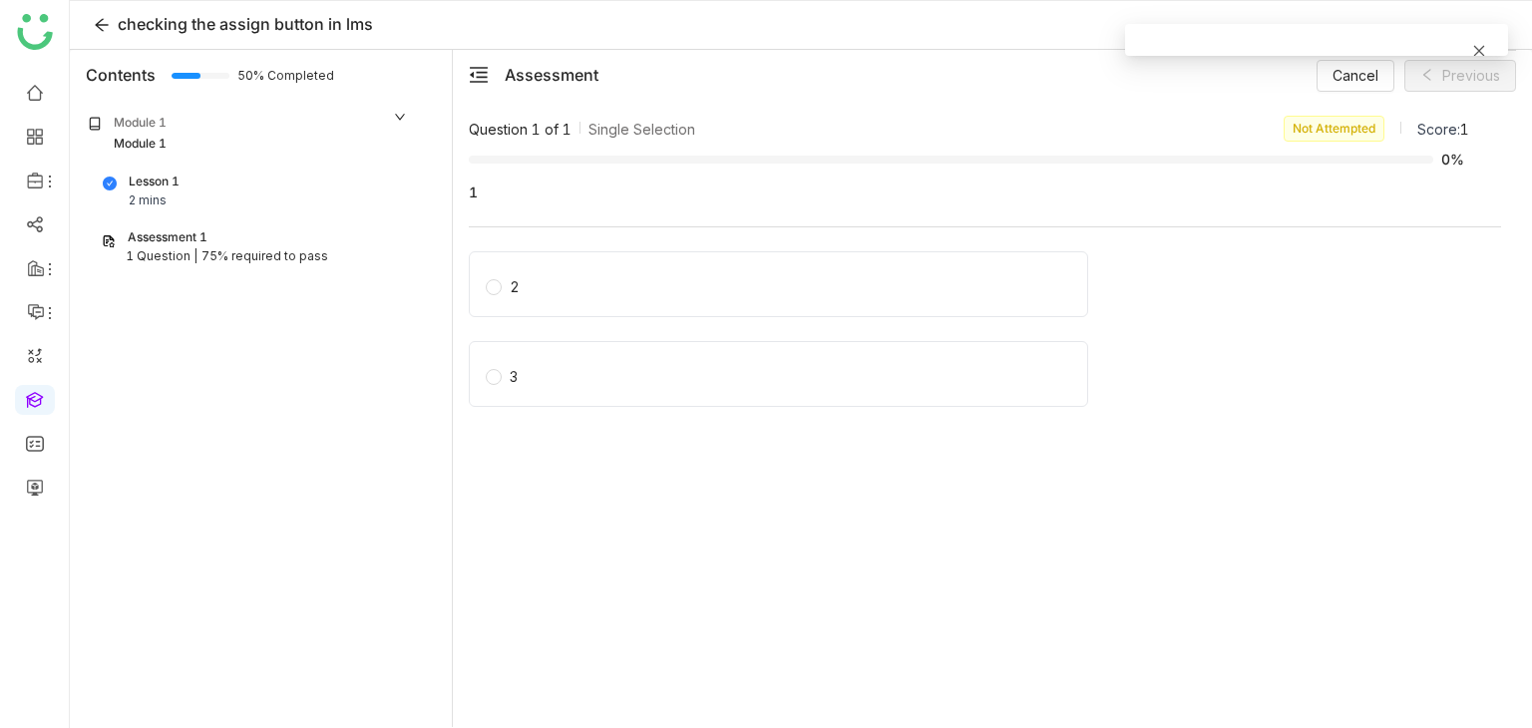
click at [1473, 53] on icon at bounding box center [1479, 51] width 14 height 14
click at [545, 362] on label "3" at bounding box center [782, 374] width 593 height 28
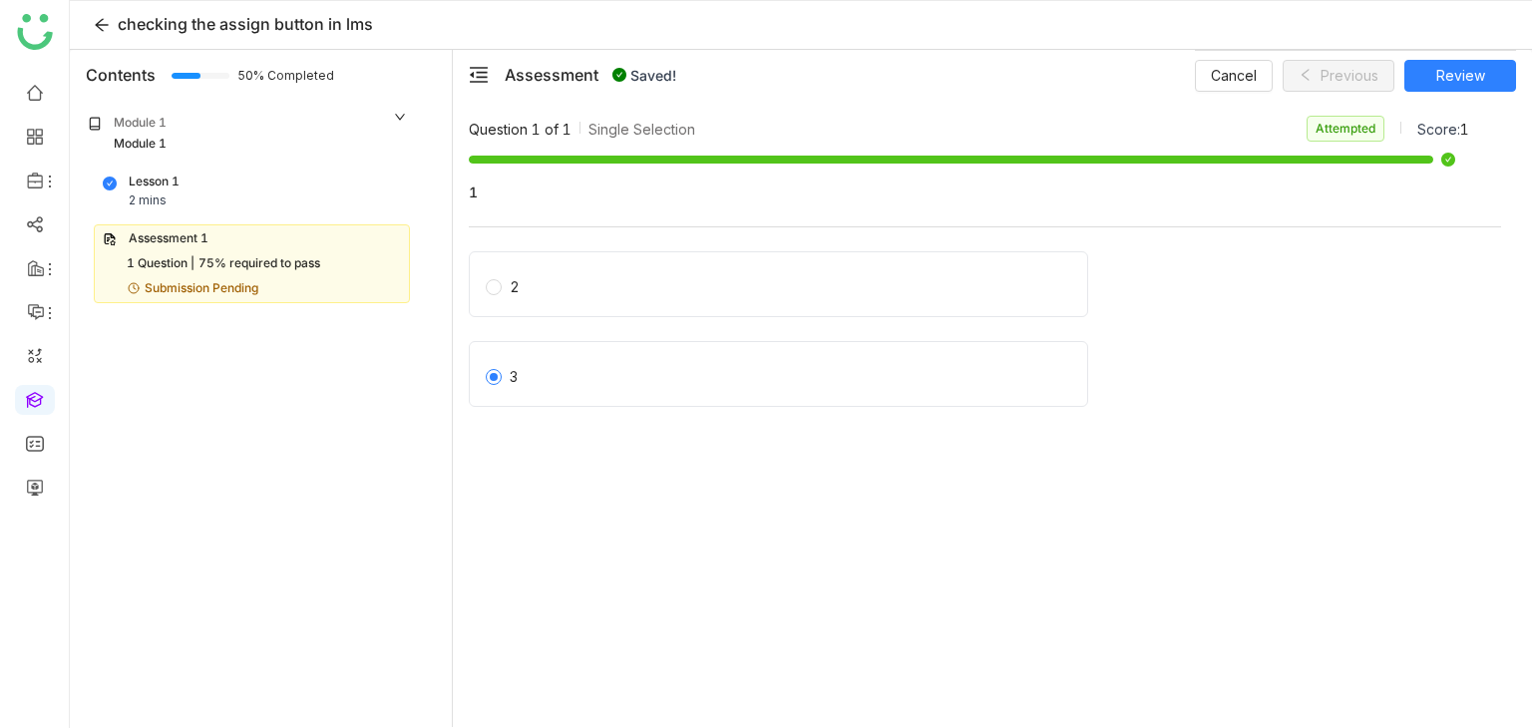
click at [1508, 56] on div "Cancel Previous Review" at bounding box center [1355, 75] width 321 height 50
click at [1506, 64] on button "Review" at bounding box center [1460, 76] width 112 height 32
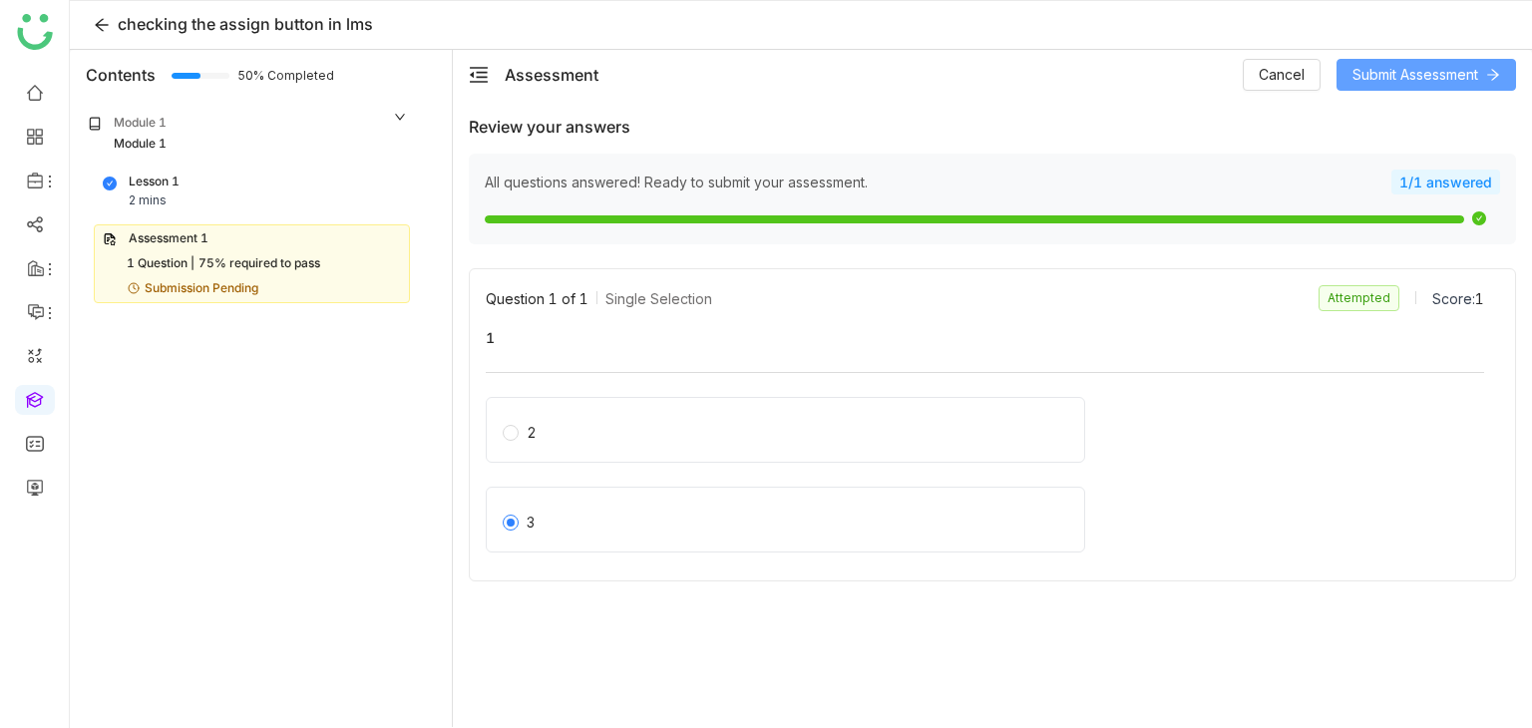
click at [1470, 69] on span "Submit Assessment" at bounding box center [1416, 75] width 126 height 22
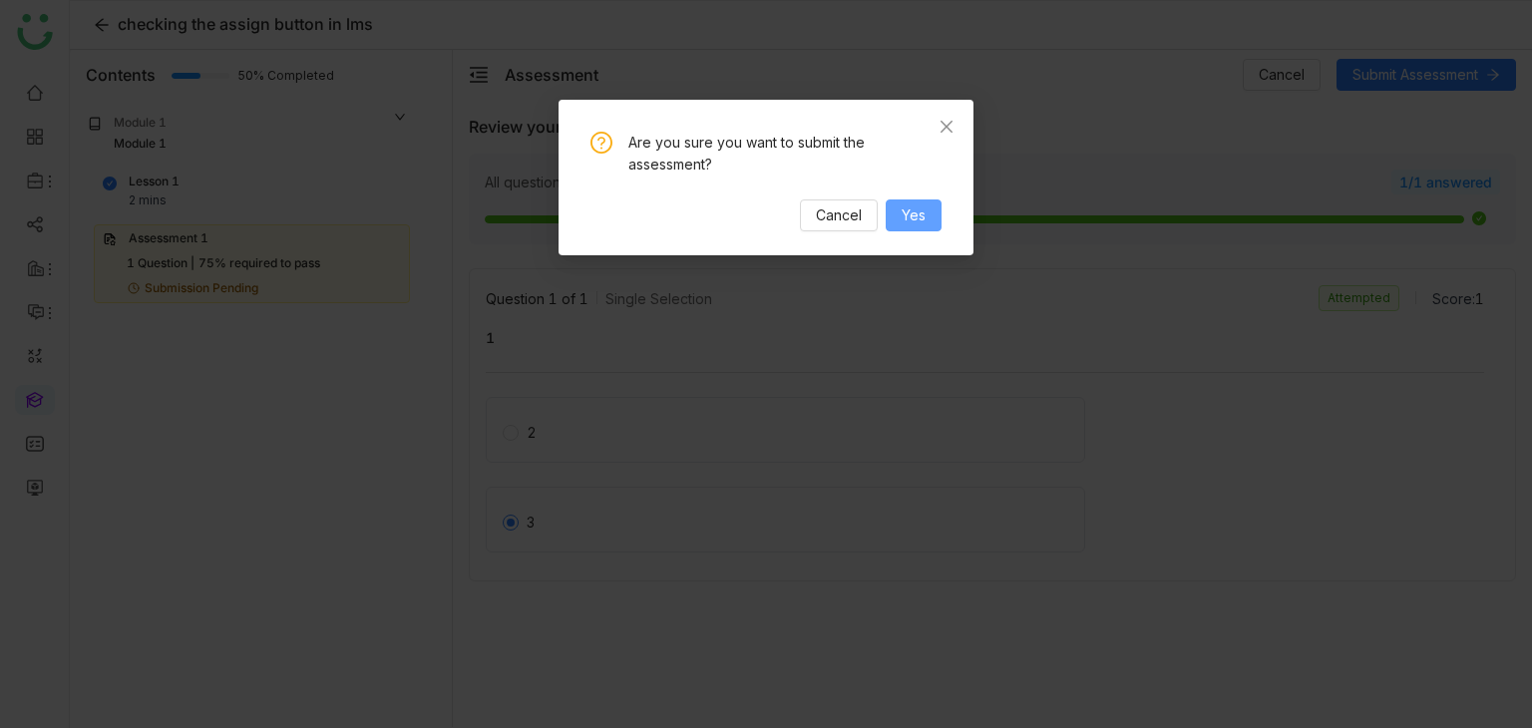
click at [914, 202] on button "Yes" at bounding box center [914, 215] width 56 height 32
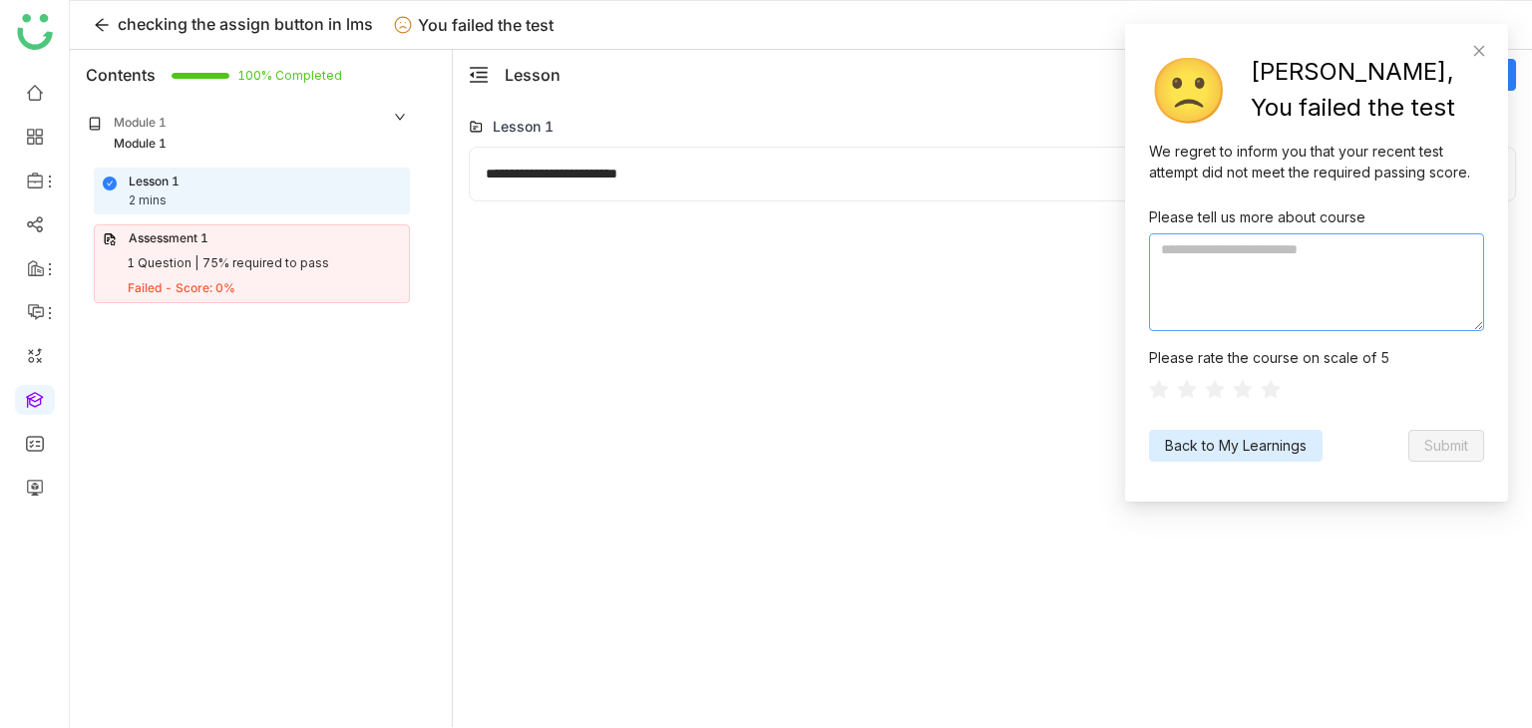
click at [1315, 282] on textarea at bounding box center [1316, 282] width 335 height 98
type textarea "**********"
click at [1283, 396] on div at bounding box center [1316, 389] width 335 height 31
click at [1281, 396] on div at bounding box center [1316, 389] width 335 height 31
click at [1278, 394] on icon at bounding box center [1271, 390] width 22 height 22
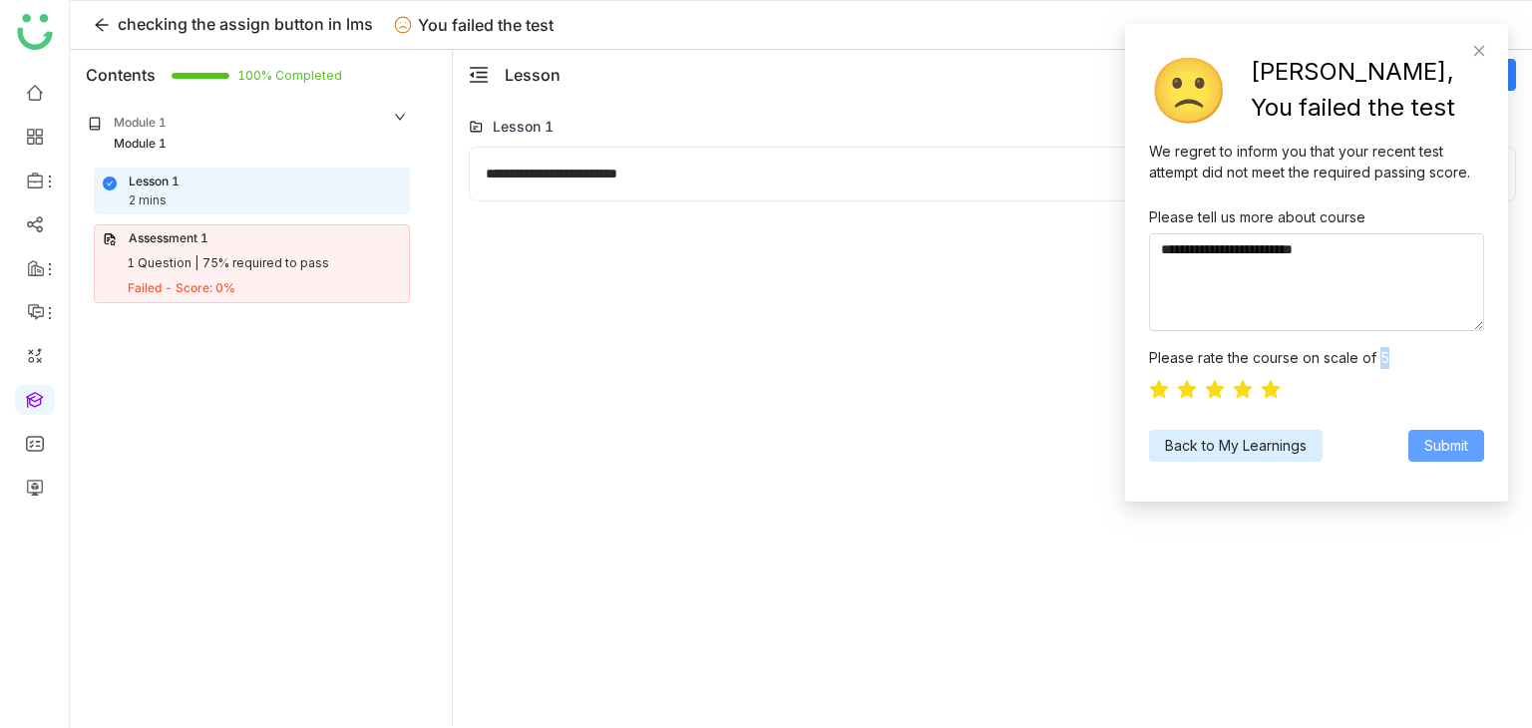
click at [1453, 444] on span "Submit" at bounding box center [1446, 446] width 44 height 22
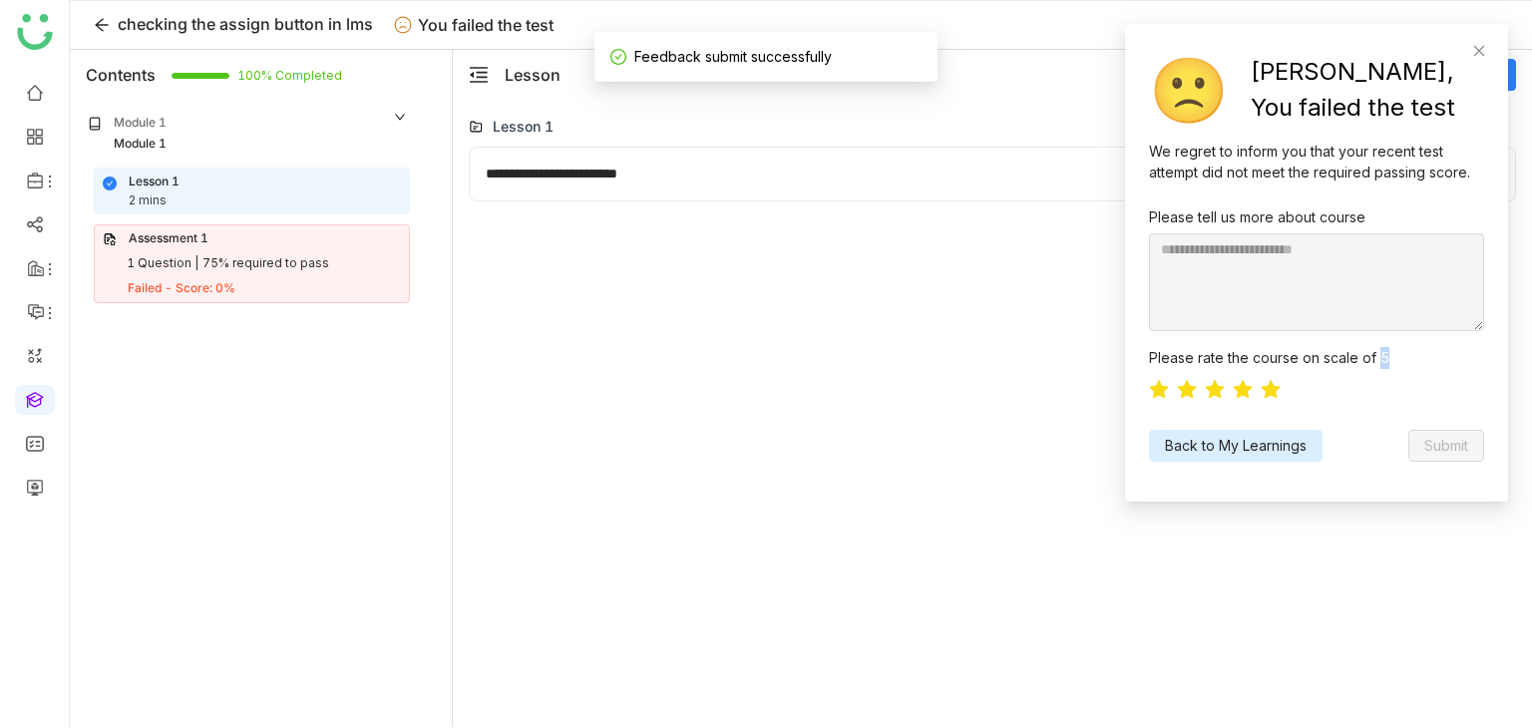
click at [1225, 435] on span "Back to My Learnings" at bounding box center [1236, 446] width 142 height 22
